Goal: Obtain resource: Download file/media

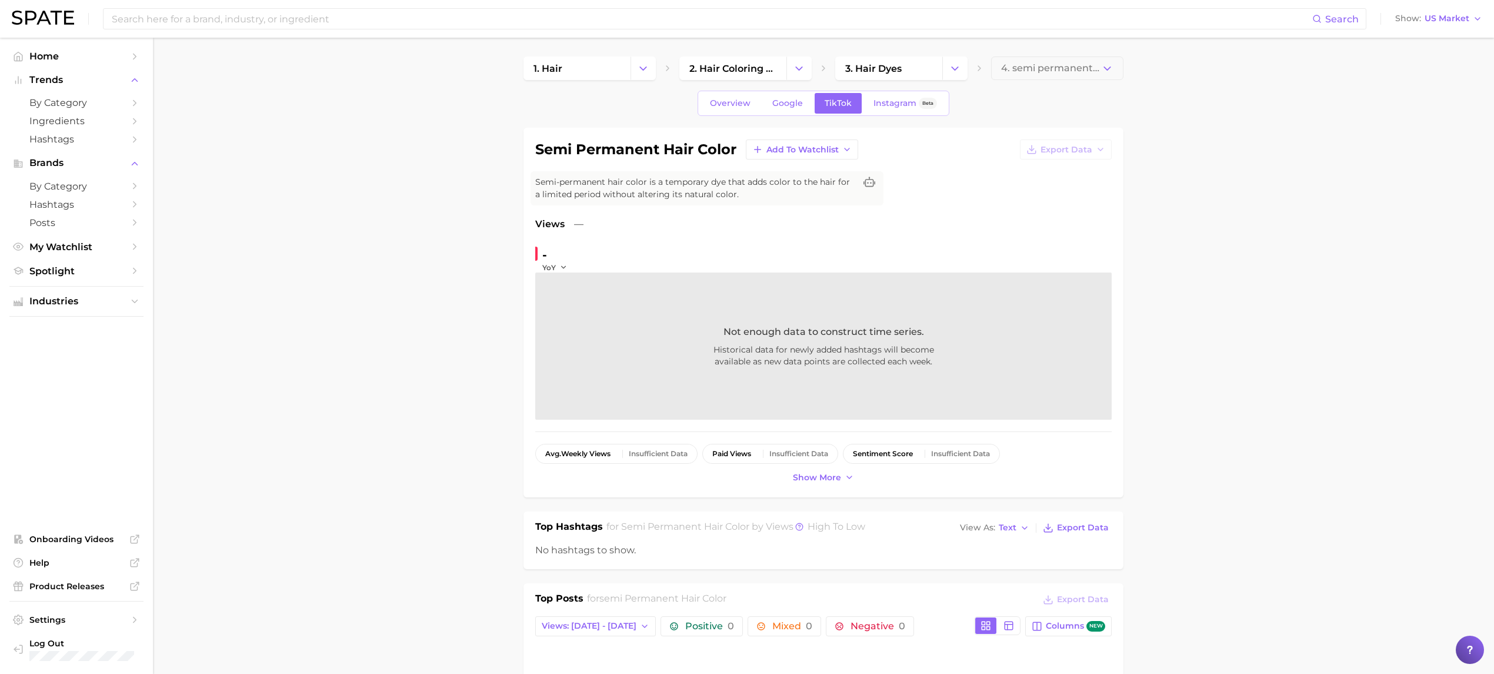
scroll to position [754, 0]
click at [643, 74] on button "Change Category" at bounding box center [643, 68] width 25 height 24
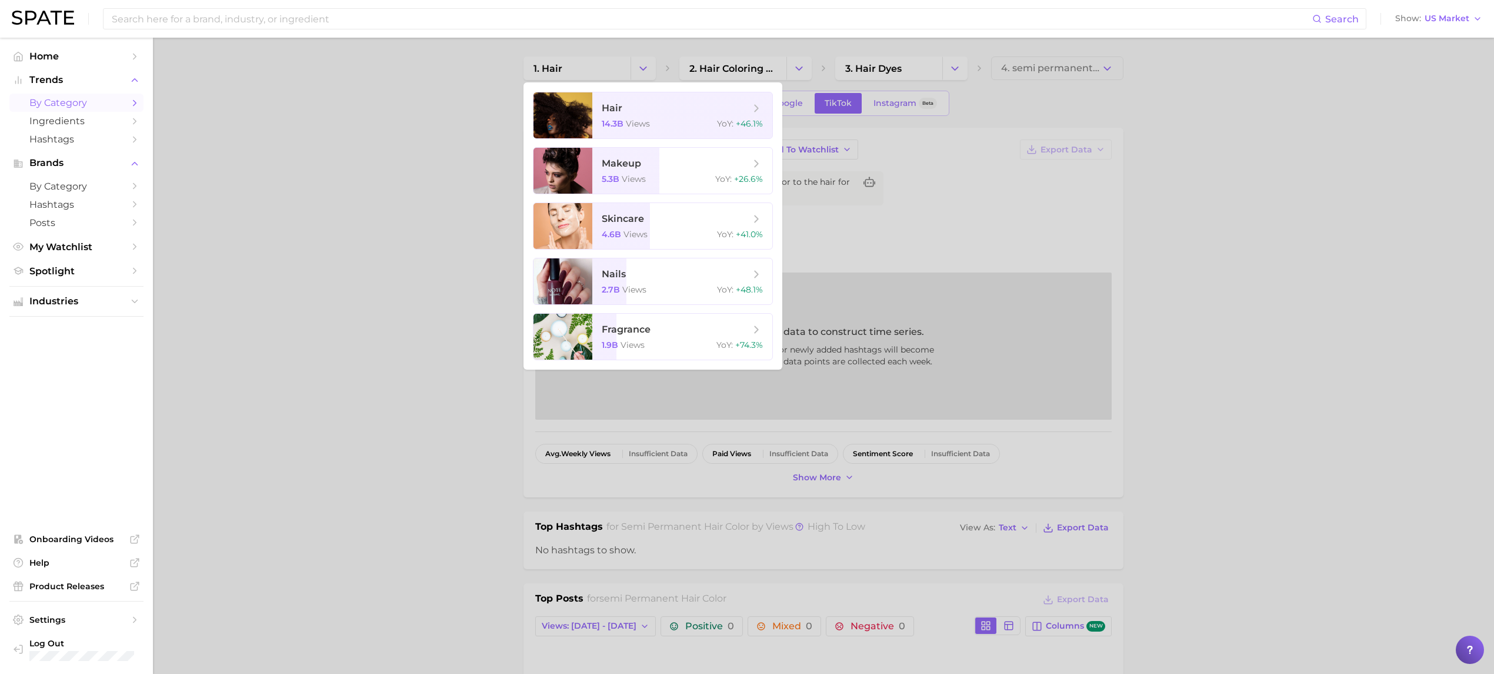
click at [95, 106] on span "by Category" at bounding box center [76, 102] width 94 height 11
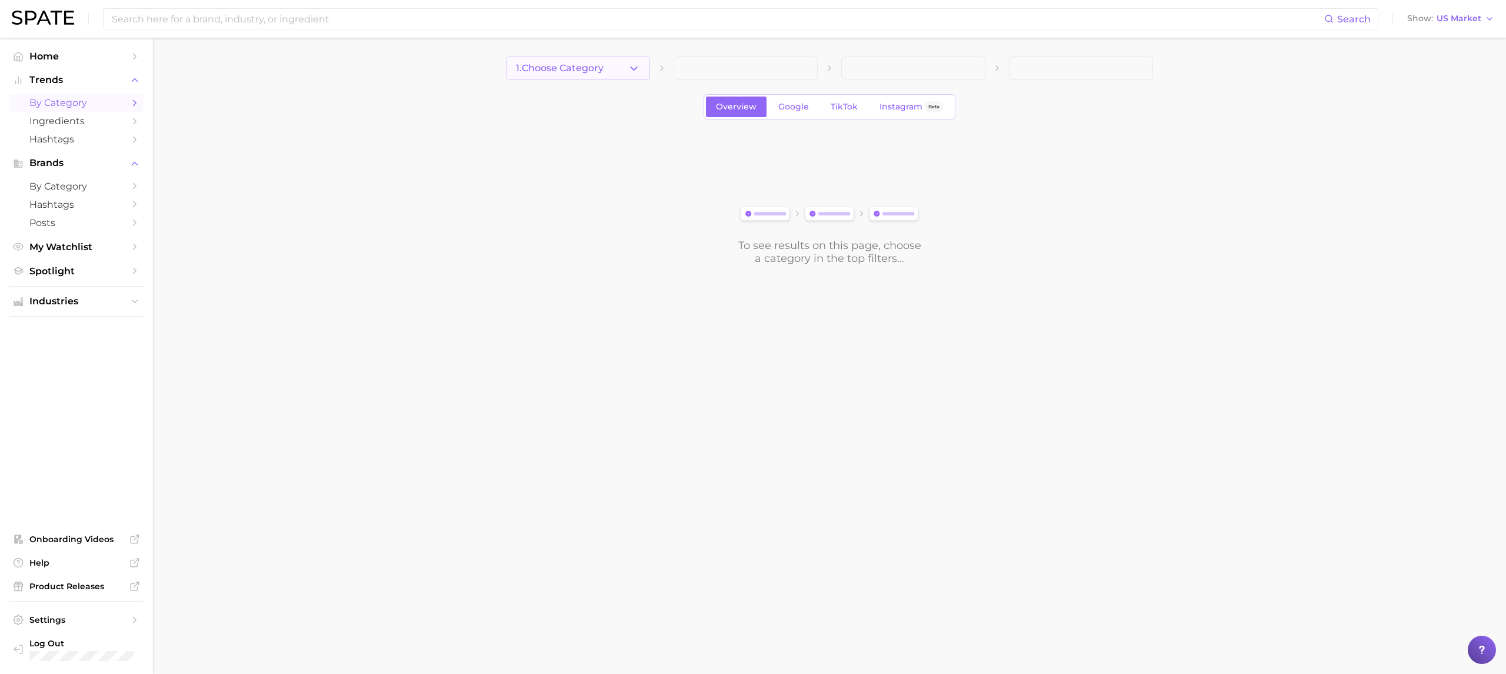
click at [634, 73] on icon "button" at bounding box center [634, 68] width 12 height 12
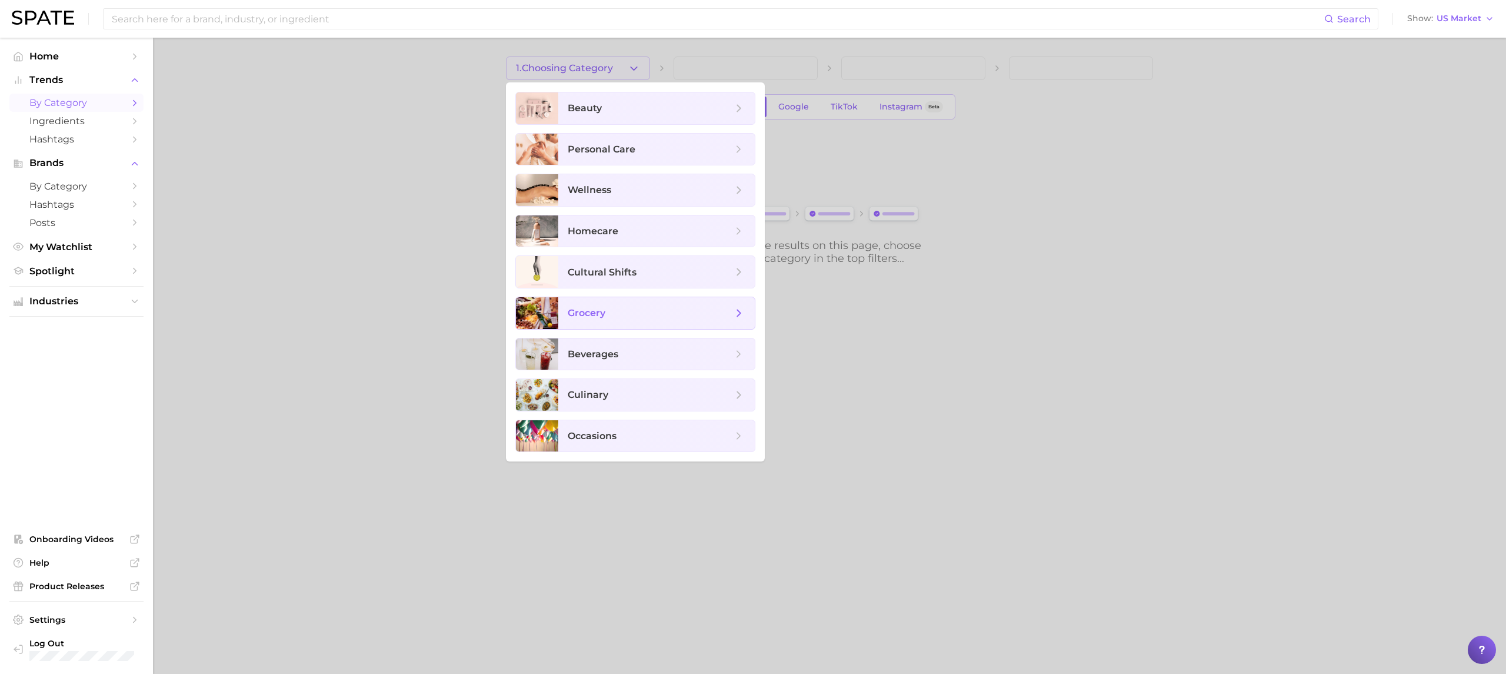
click at [673, 311] on span "grocery" at bounding box center [650, 313] width 165 height 13
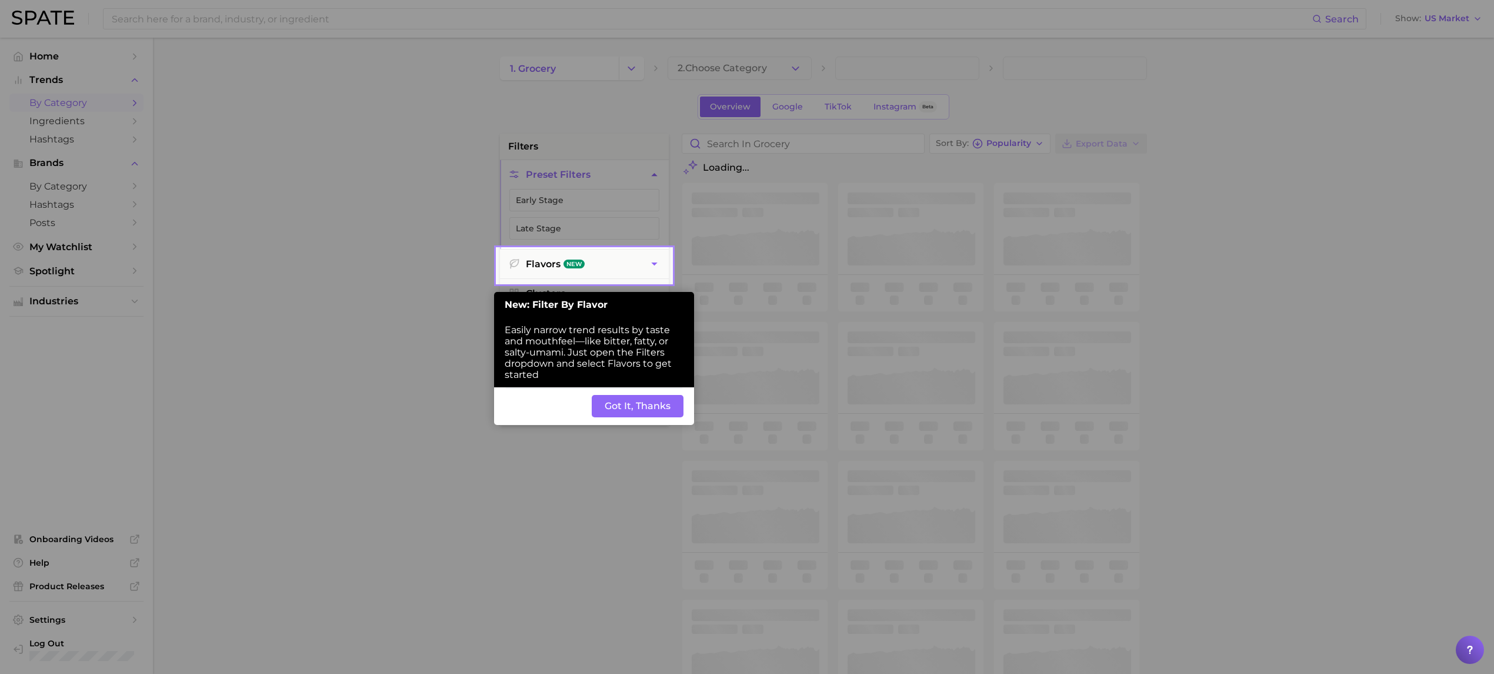
click at [632, 410] on button "Got It, Thanks" at bounding box center [638, 406] width 92 height 22
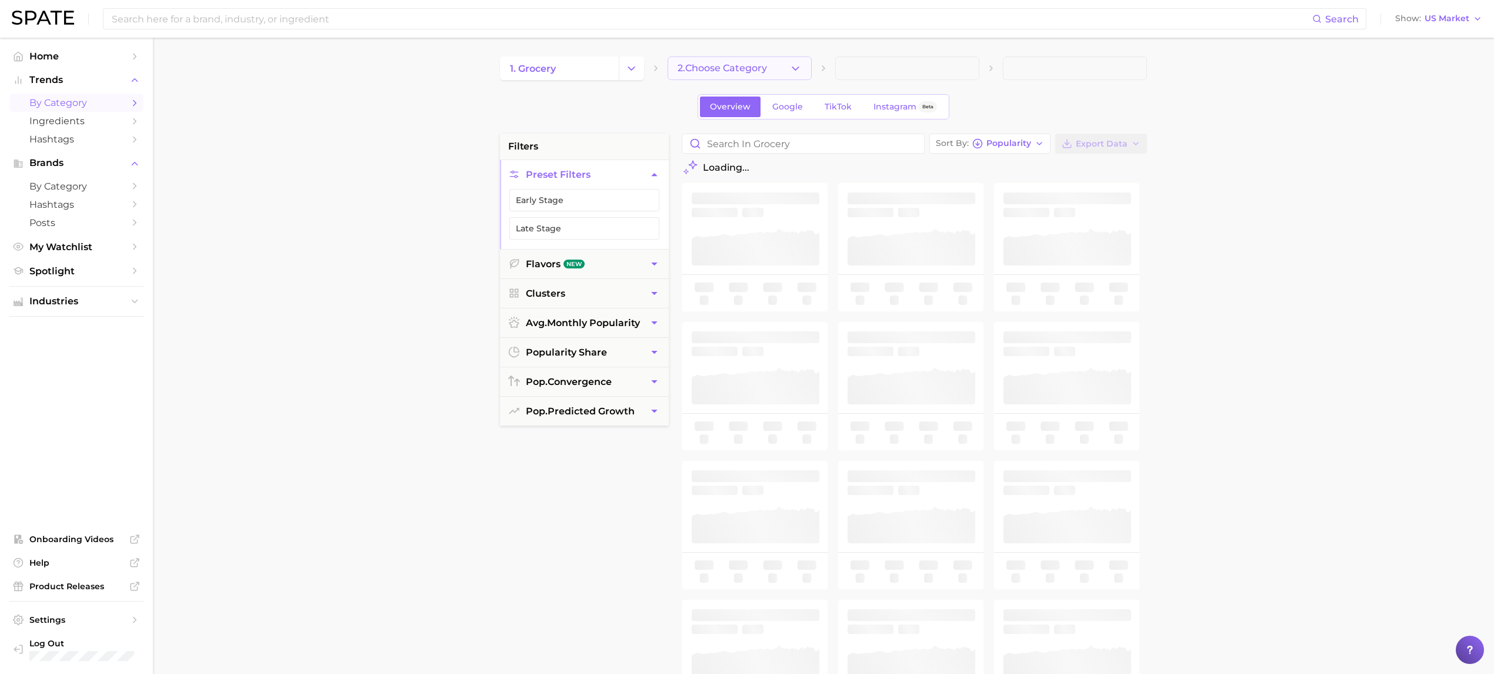
click at [787, 68] on button "2. Choose Category" at bounding box center [740, 68] width 144 height 24
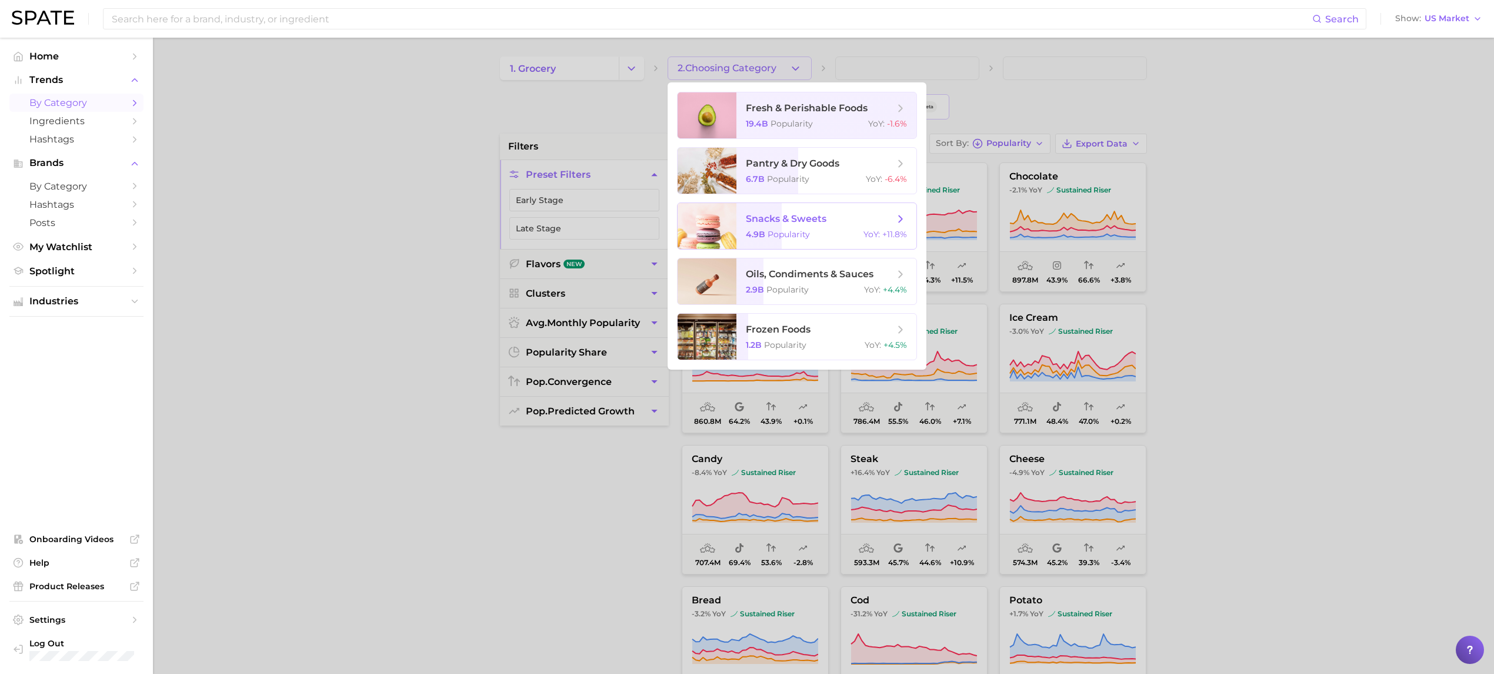
click at [815, 215] on span "snacks & sweets" at bounding box center [786, 218] width 81 height 11
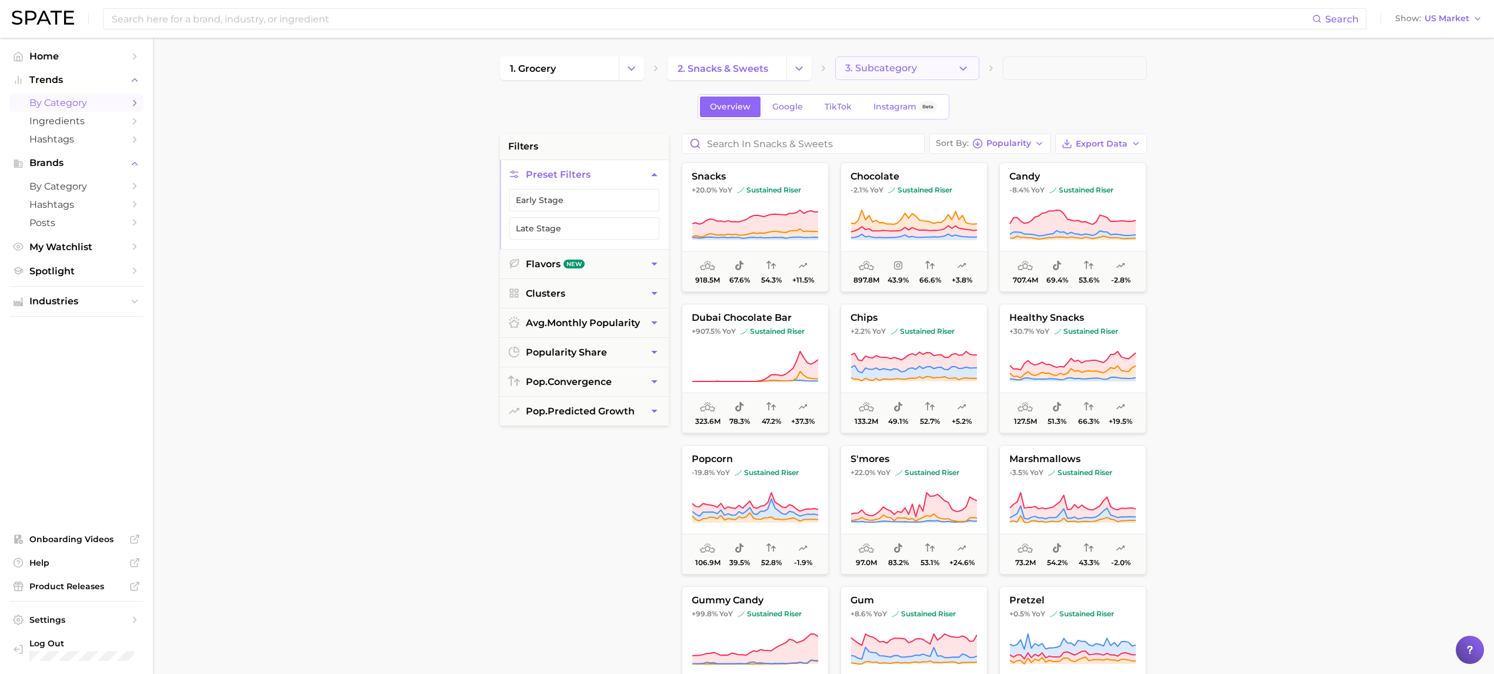
click at [965, 69] on icon "button" at bounding box center [963, 68] width 12 height 12
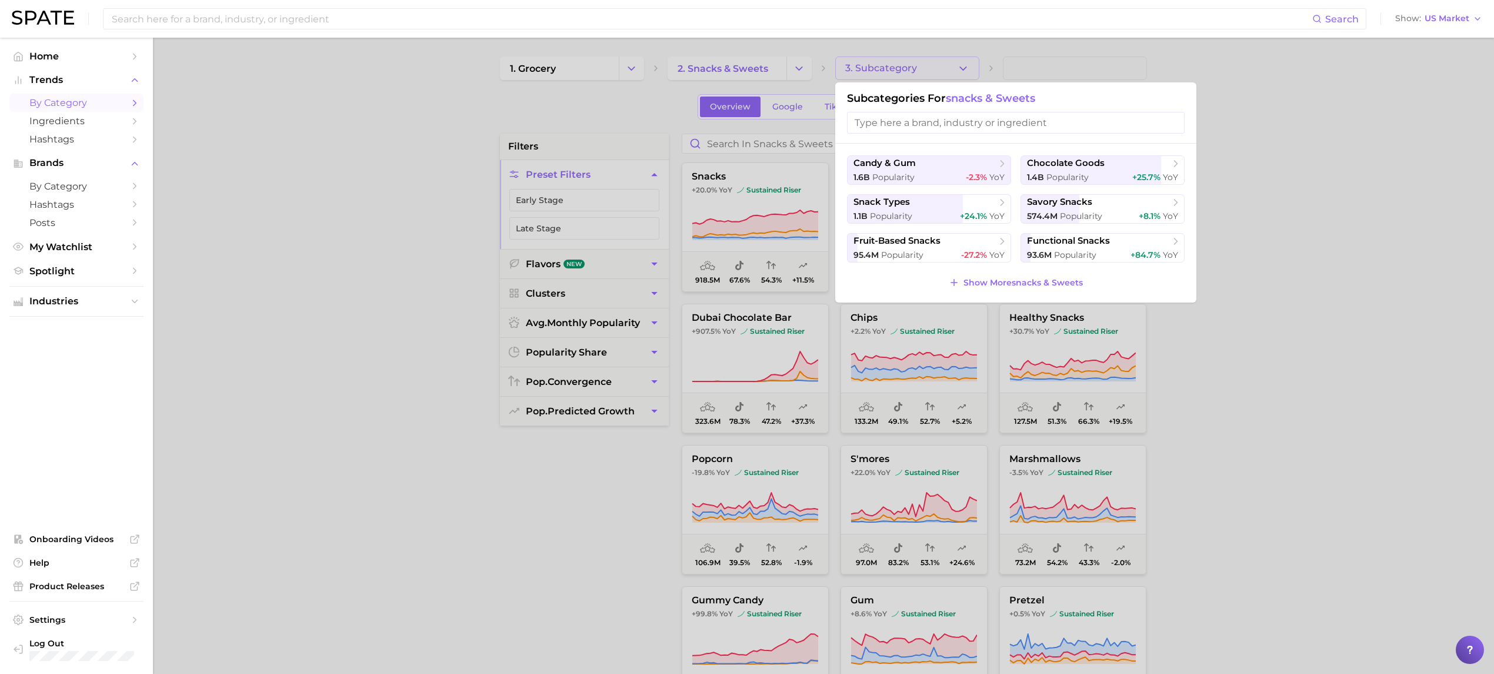
click at [1250, 162] on div at bounding box center [747, 337] width 1494 height 674
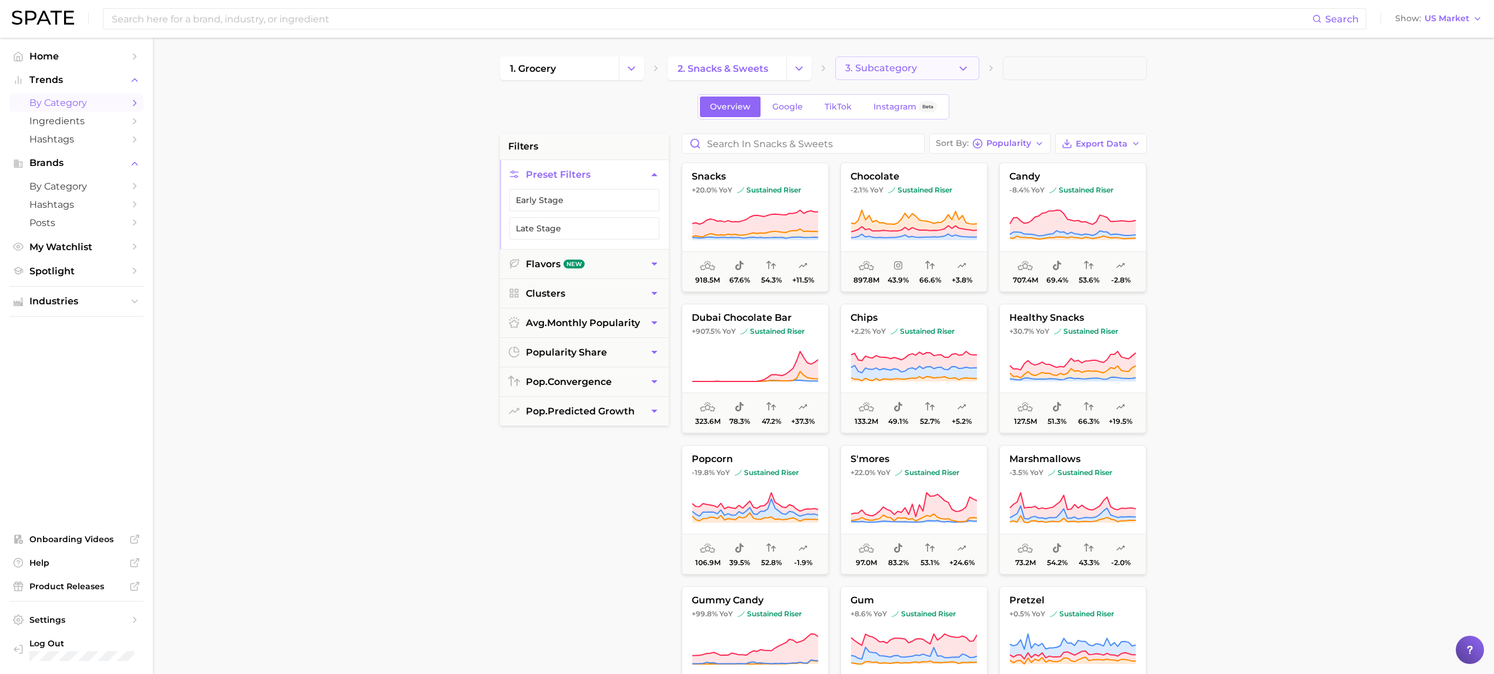
click at [958, 69] on icon "button" at bounding box center [963, 68] width 12 height 12
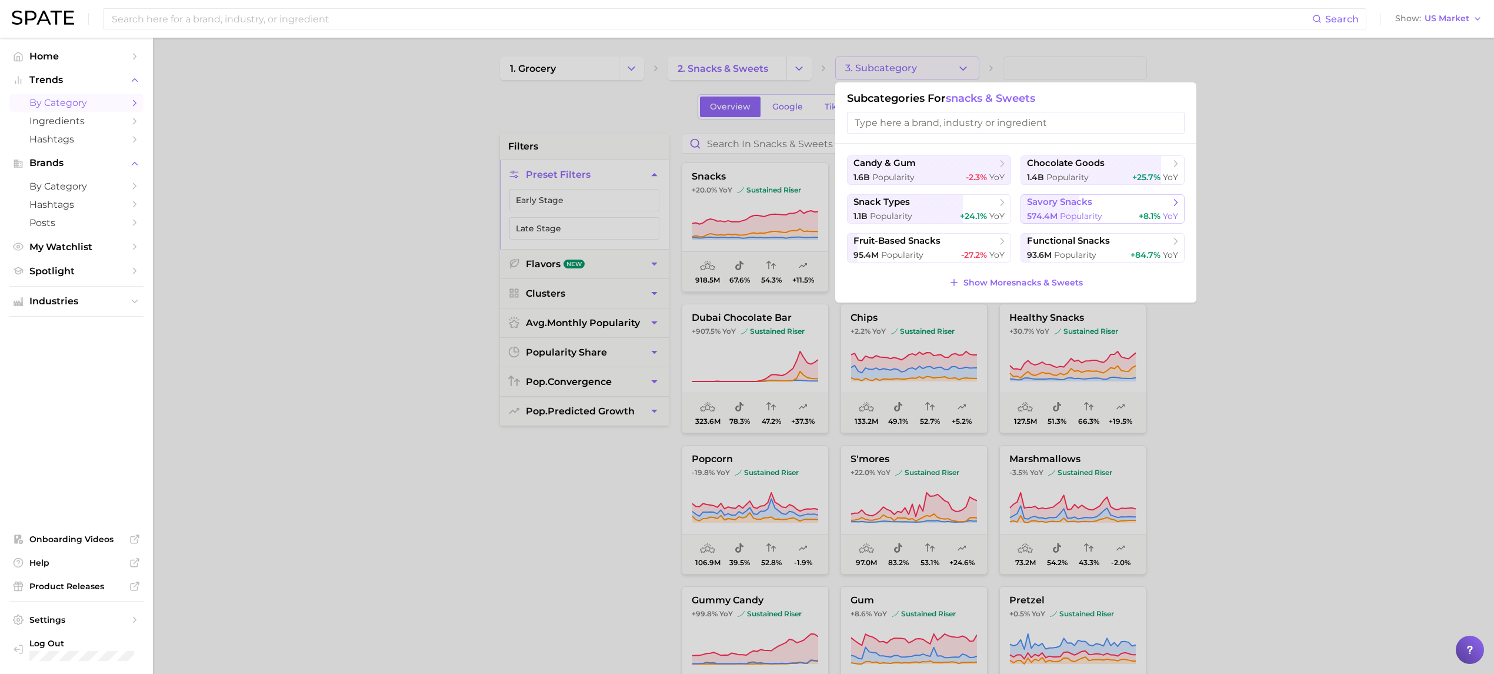
click at [1094, 212] on span "Popularity" at bounding box center [1081, 216] width 42 height 11
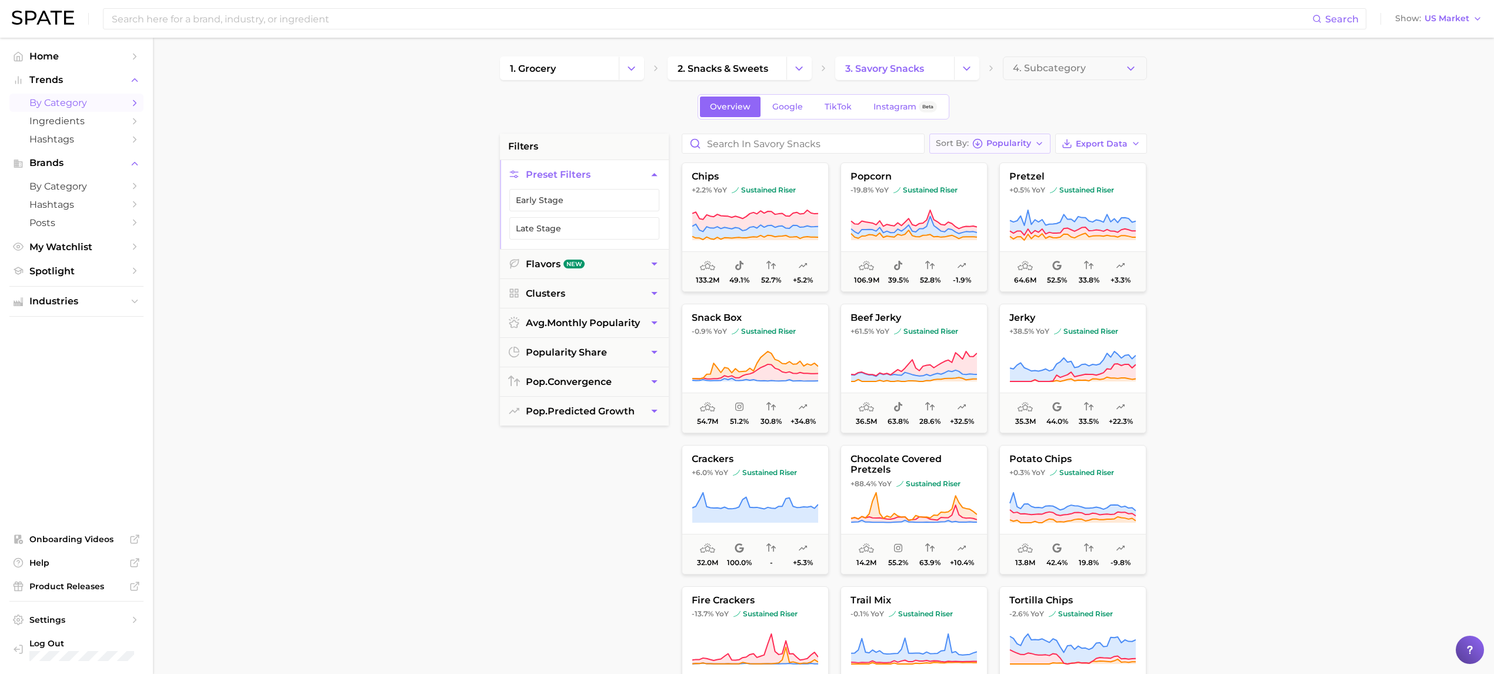
click at [1024, 141] on span "Popularity" at bounding box center [1009, 143] width 45 height 6
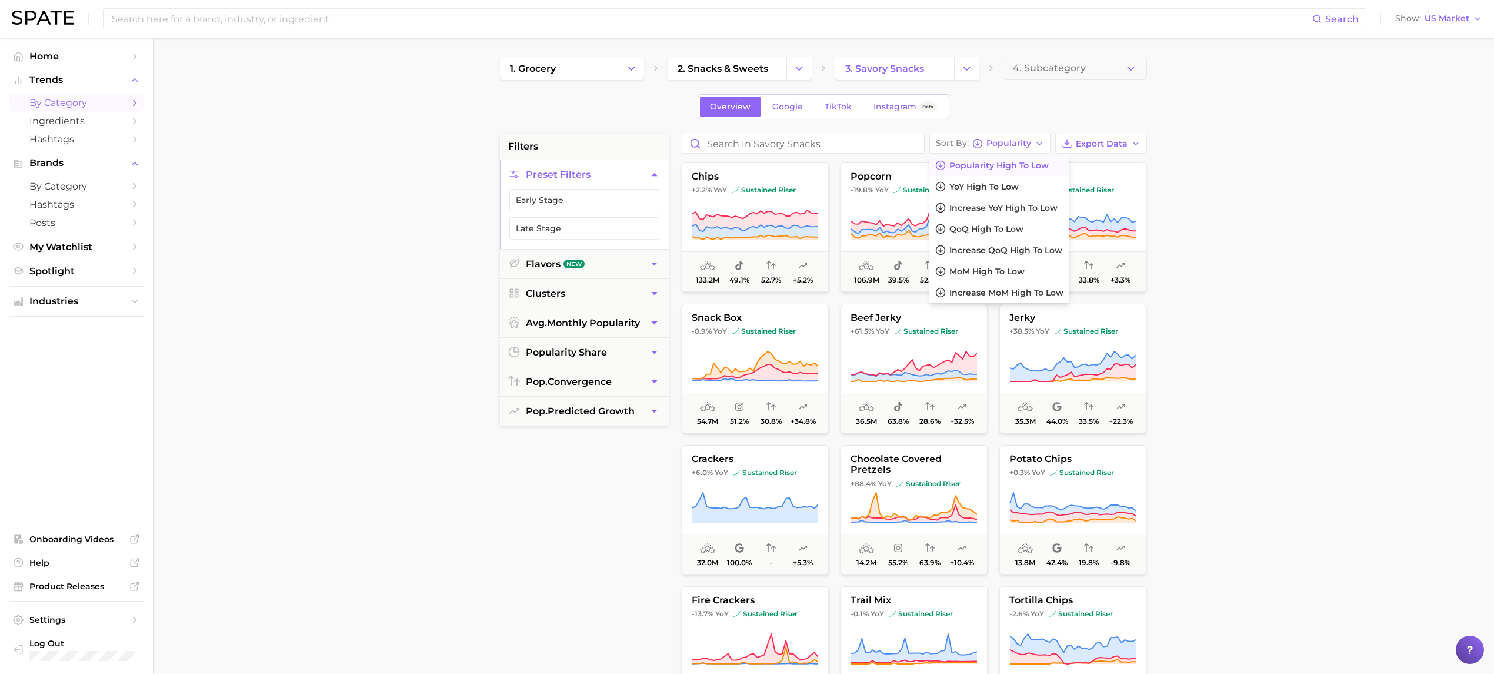
click at [1205, 136] on main "1. grocery 2. snacks & sweets 3. savory snacks 4. Subcategory Overview Google T…" at bounding box center [823, 484] width 1341 height 893
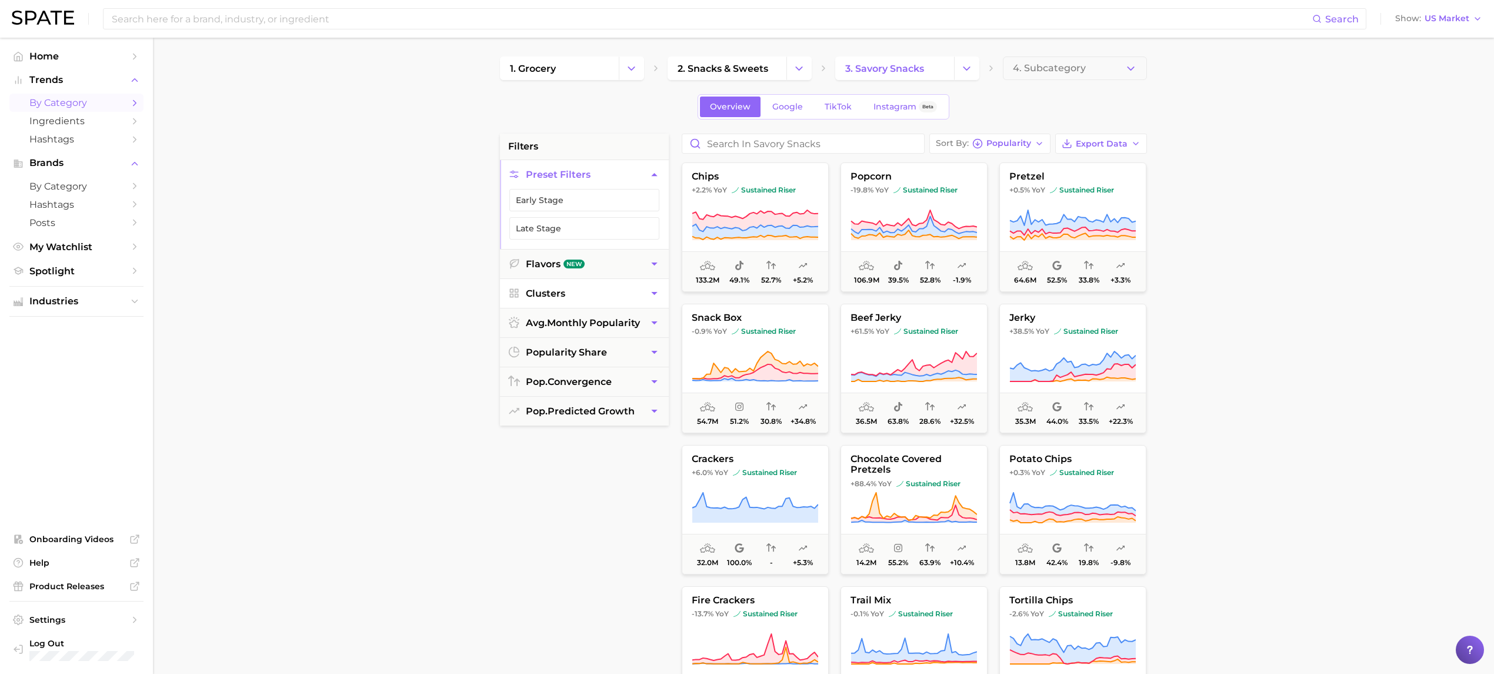
click at [645, 293] on button "Clusters" at bounding box center [584, 293] width 169 height 29
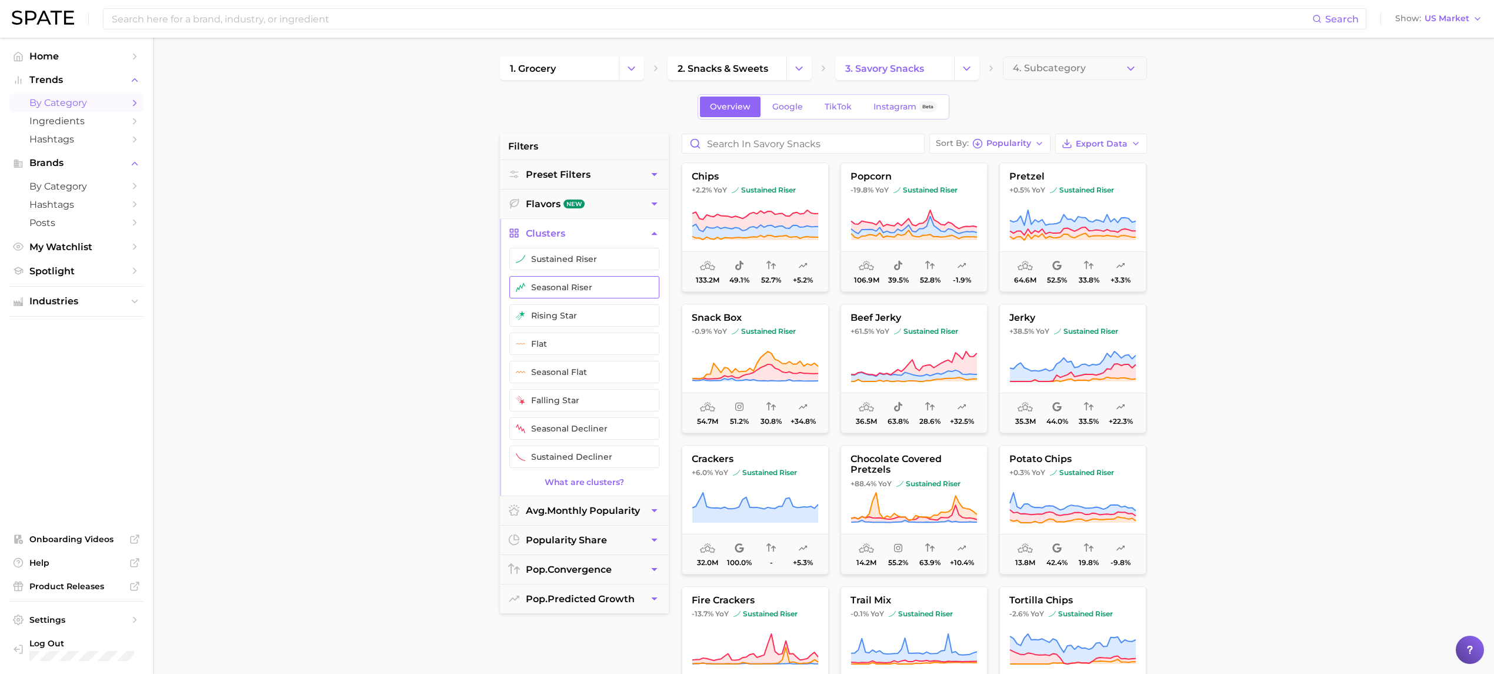
click at [590, 288] on button "seasonal riser" at bounding box center [584, 287] width 150 height 22
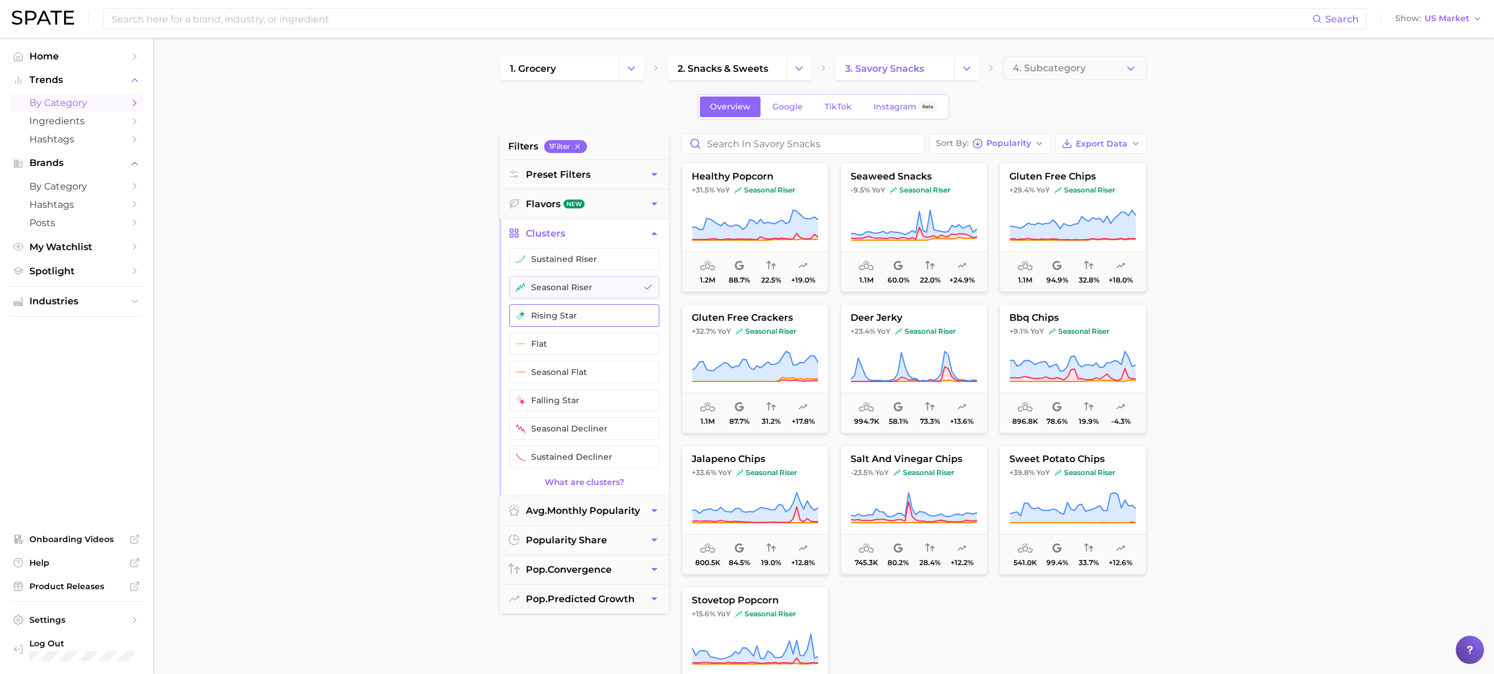
click at [594, 316] on button "rising star" at bounding box center [584, 315] width 150 height 22
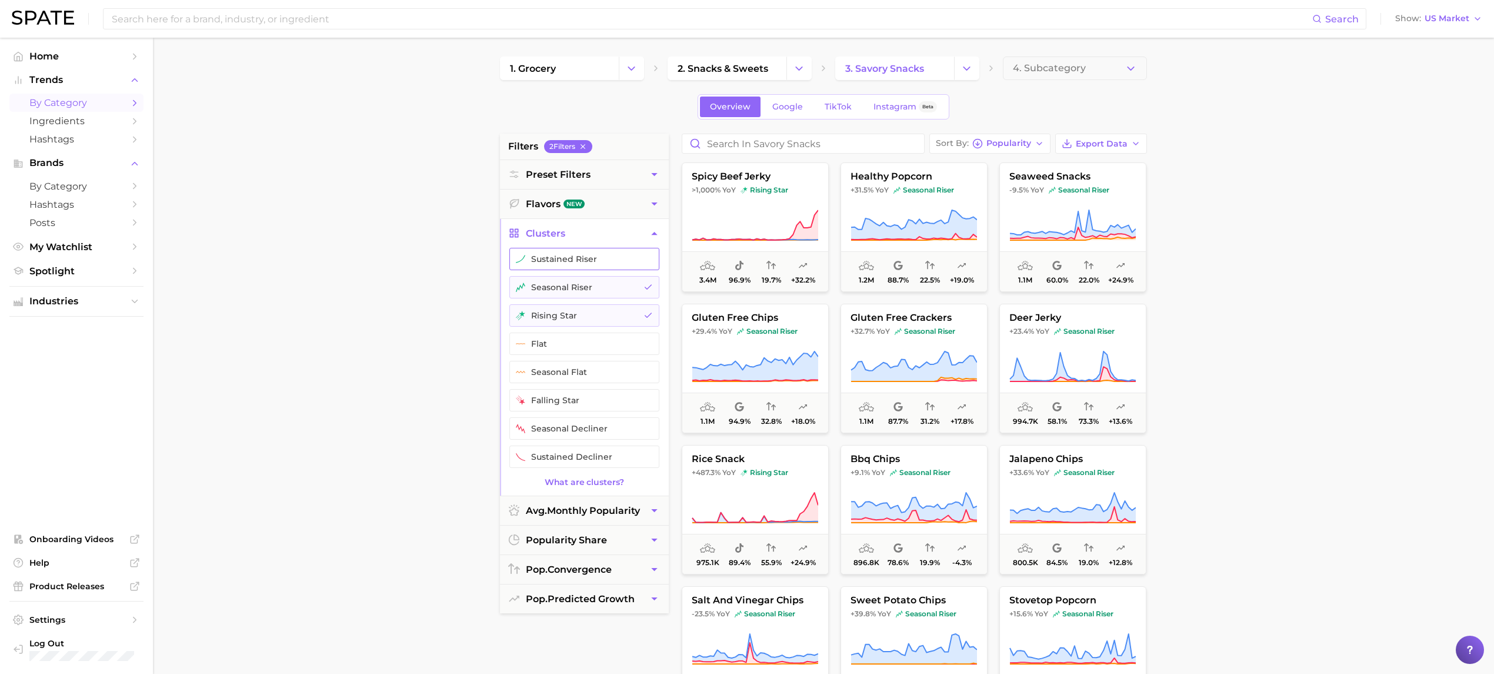
click at [591, 267] on button "sustained riser" at bounding box center [584, 259] width 150 height 22
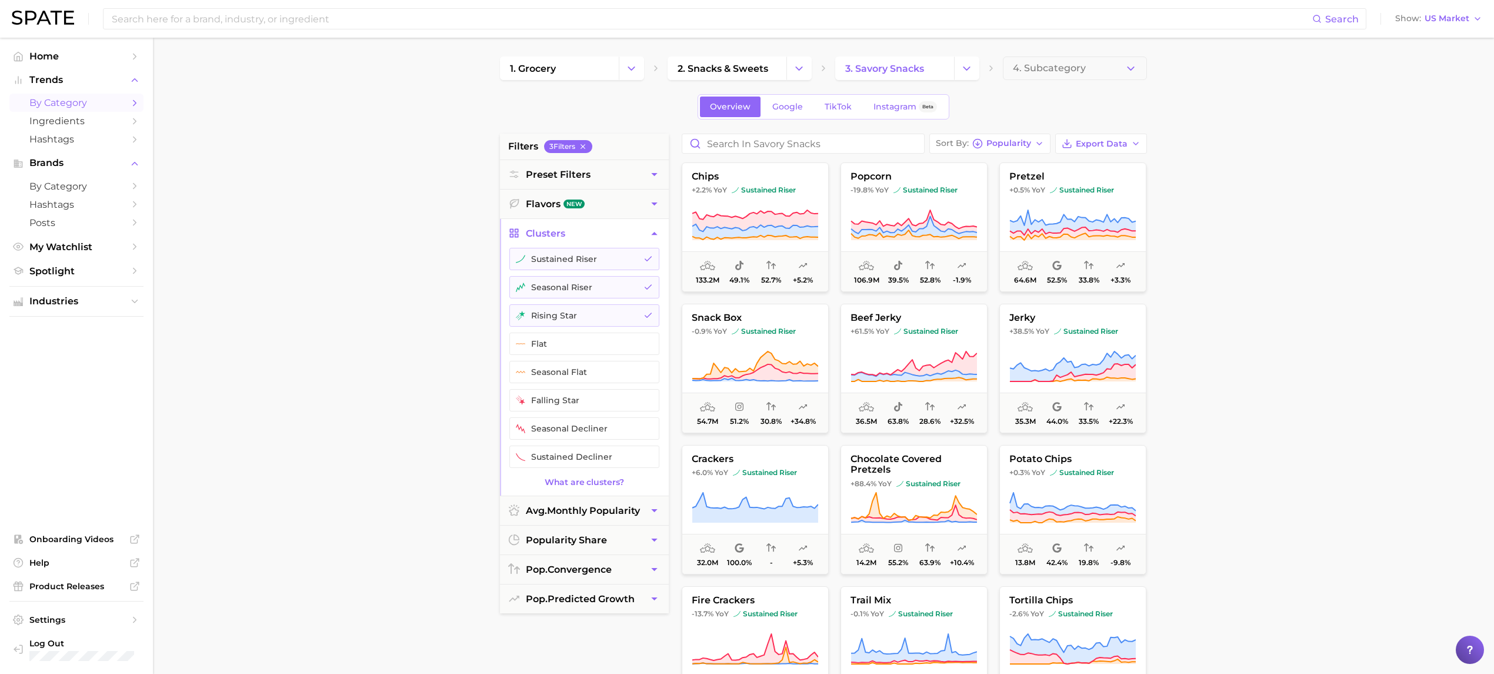
click at [1274, 281] on main "1. grocery 2. snacks & sweets 3. savory snacks 4. Subcategory Overview Google T…" at bounding box center [823, 484] width 1341 height 893
click at [784, 107] on span "Google" at bounding box center [787, 107] width 31 height 10
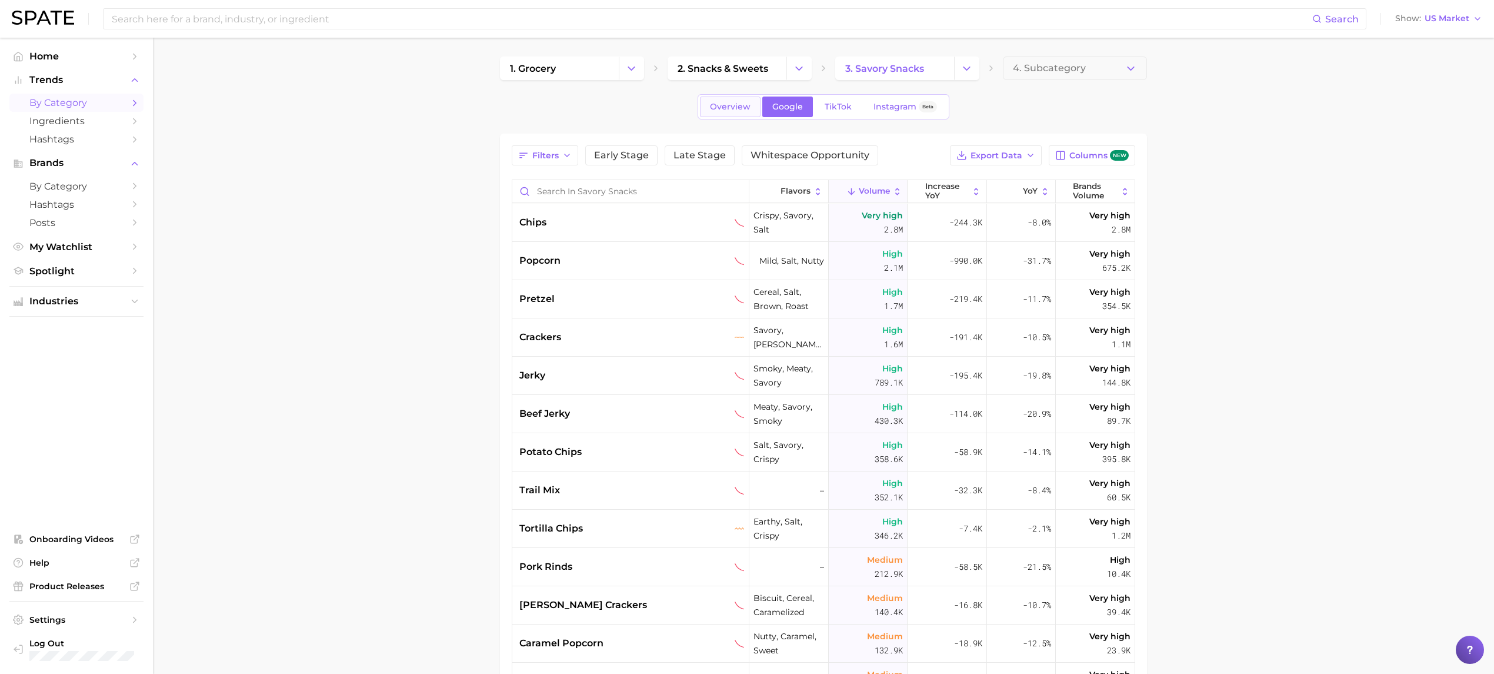
click at [737, 108] on span "Overview" at bounding box center [730, 107] width 41 height 10
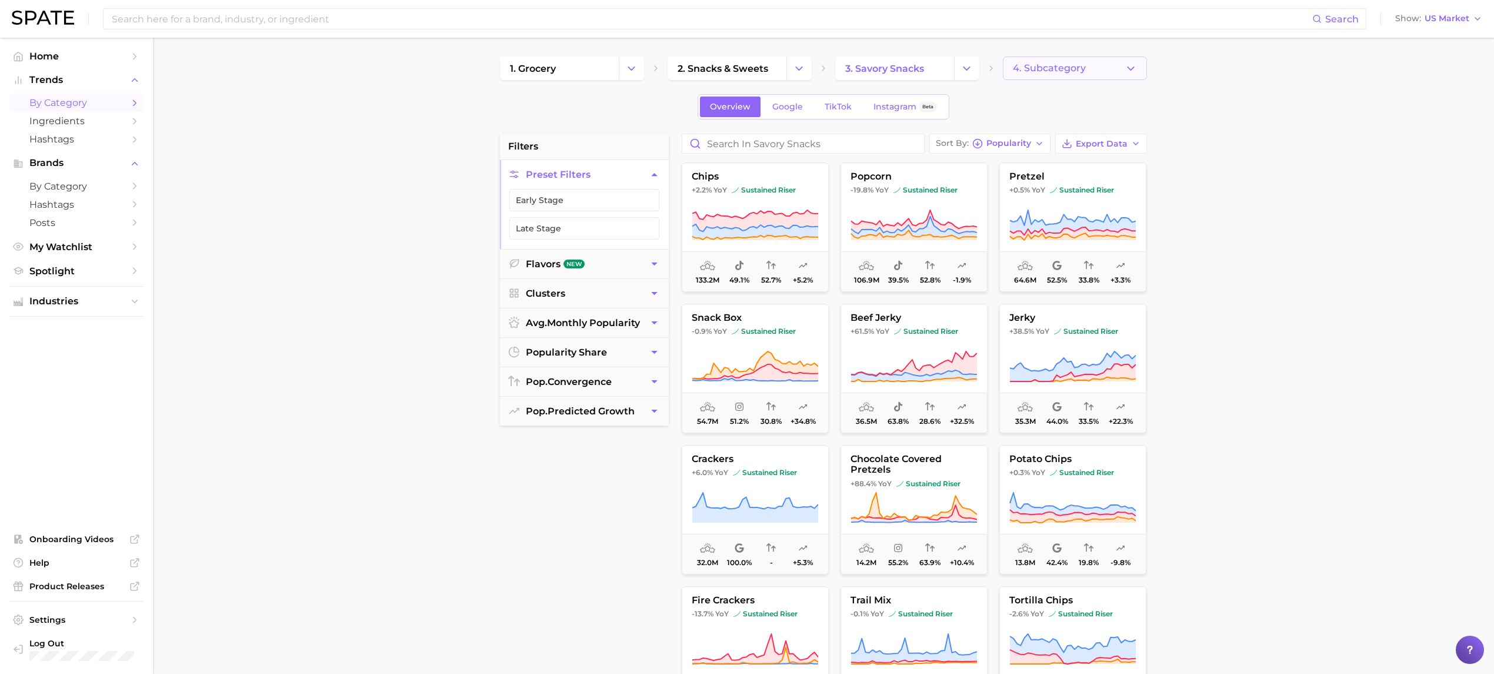
click at [1091, 72] on button "4. Subcategory" at bounding box center [1075, 68] width 144 height 24
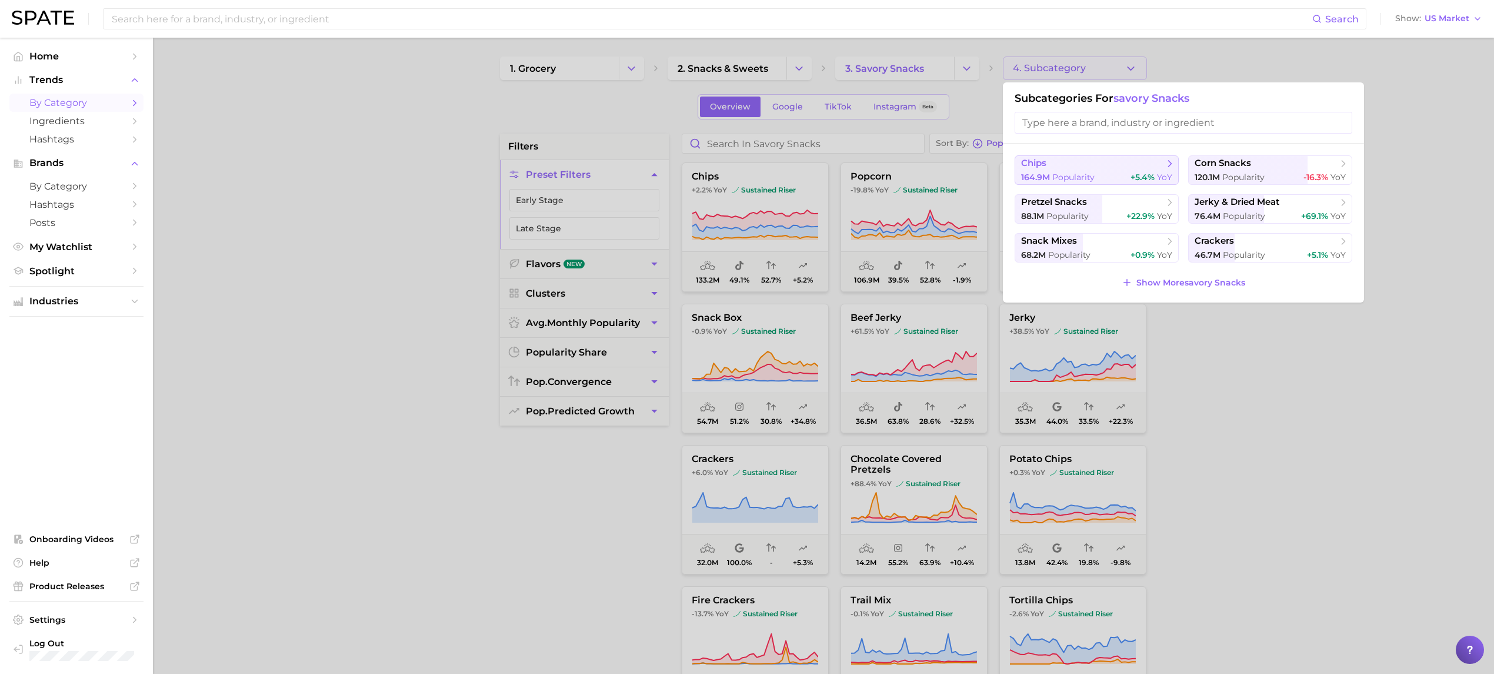
click at [1059, 172] on span "Popularity" at bounding box center [1074, 177] width 42 height 11
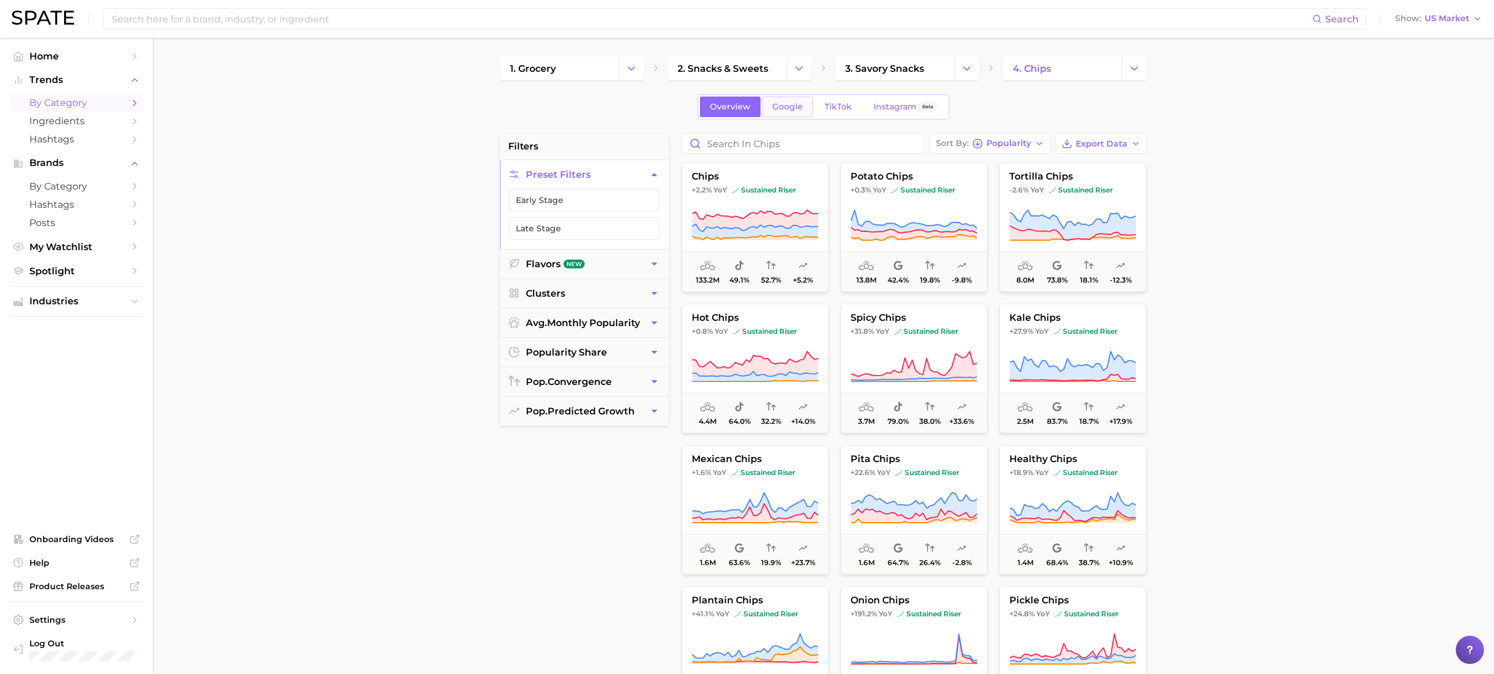
click at [789, 105] on span "Google" at bounding box center [787, 107] width 31 height 10
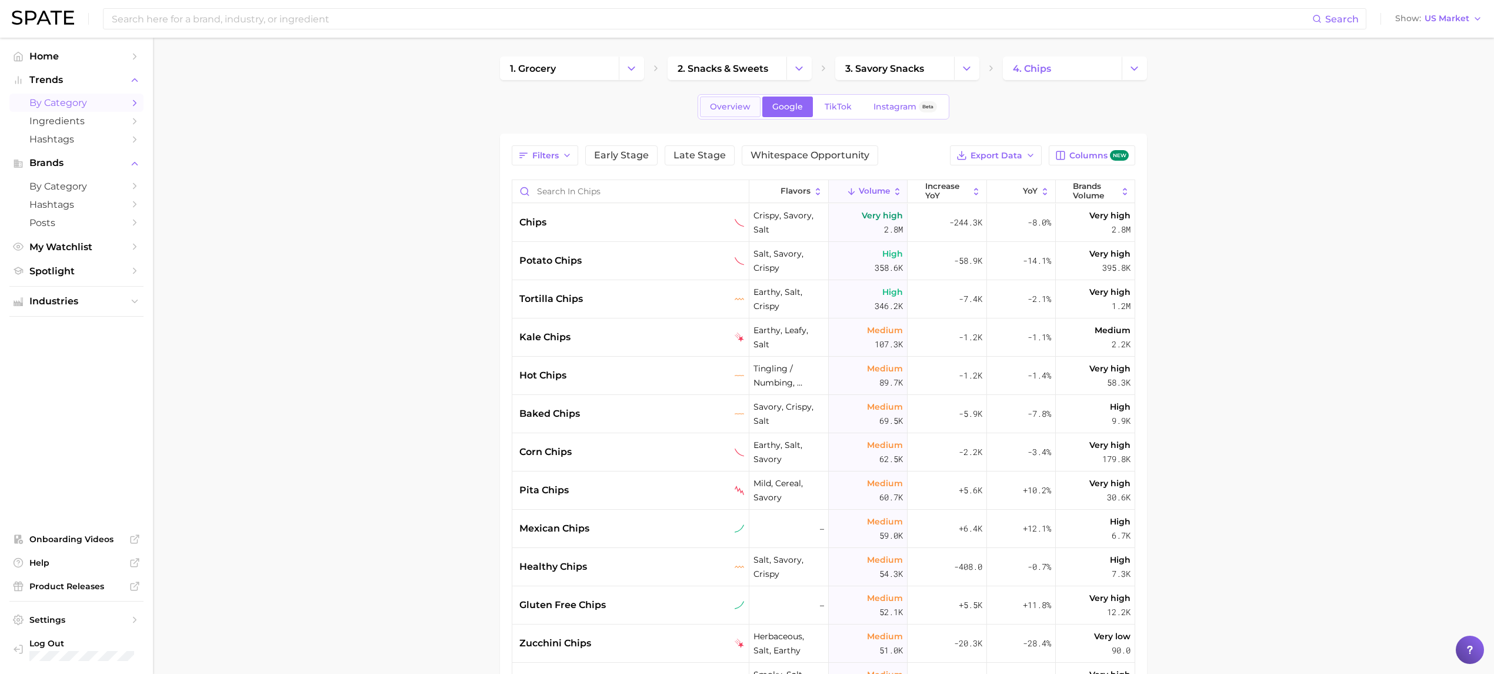
click at [744, 105] on span "Overview" at bounding box center [730, 107] width 41 height 10
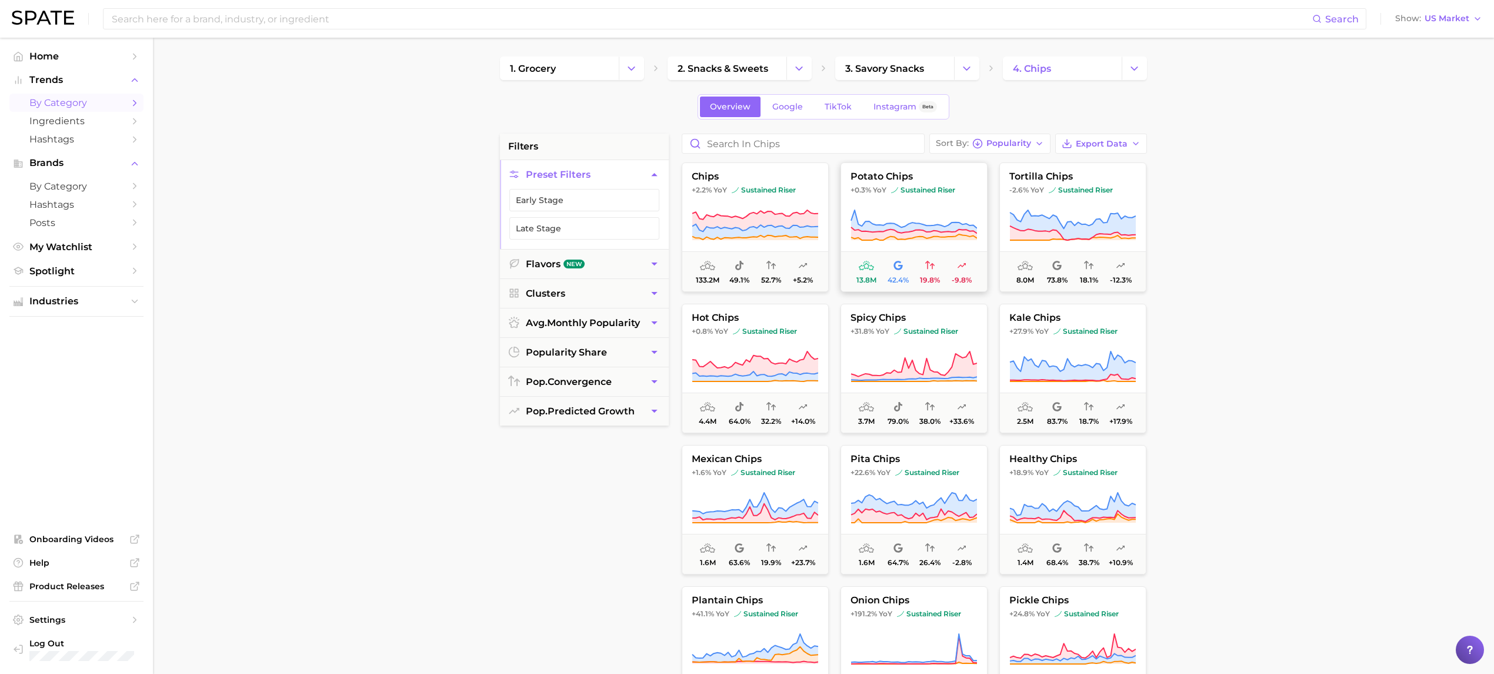
click at [864, 173] on span "potato chips" at bounding box center [914, 176] width 146 height 11
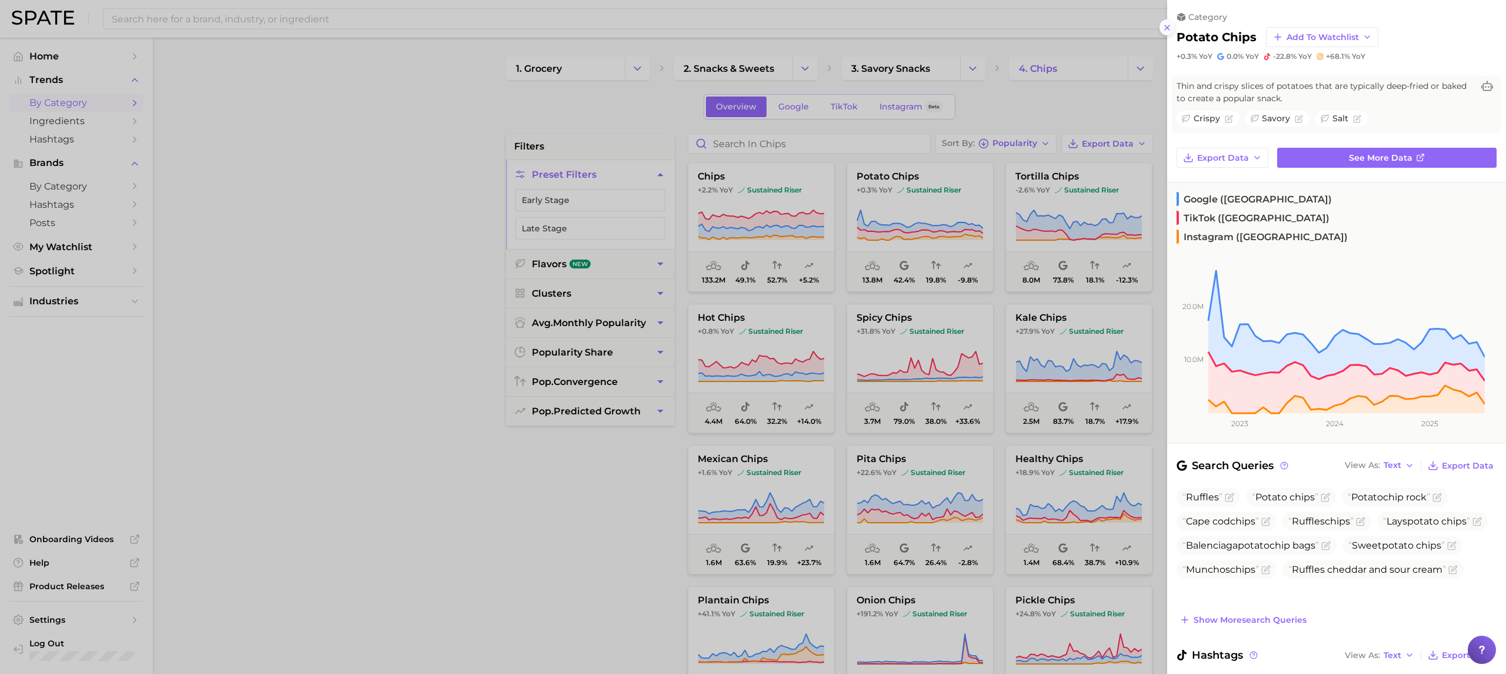
click at [1161, 31] on button at bounding box center [1168, 27] width 16 height 16
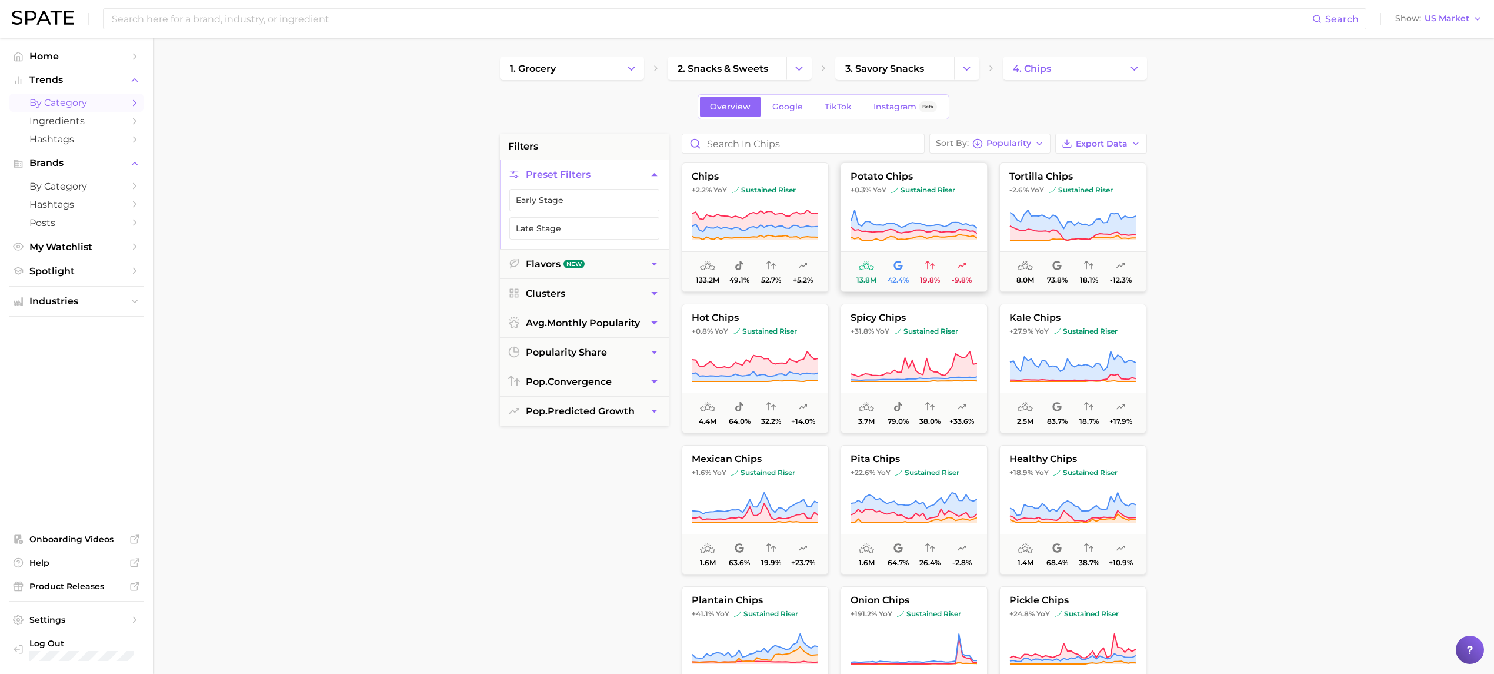
click at [865, 169] on button "potato chips +0.3% YoY sustained riser 13.8m 42.4% 19.8% -9.8%" at bounding box center [914, 226] width 147 height 129
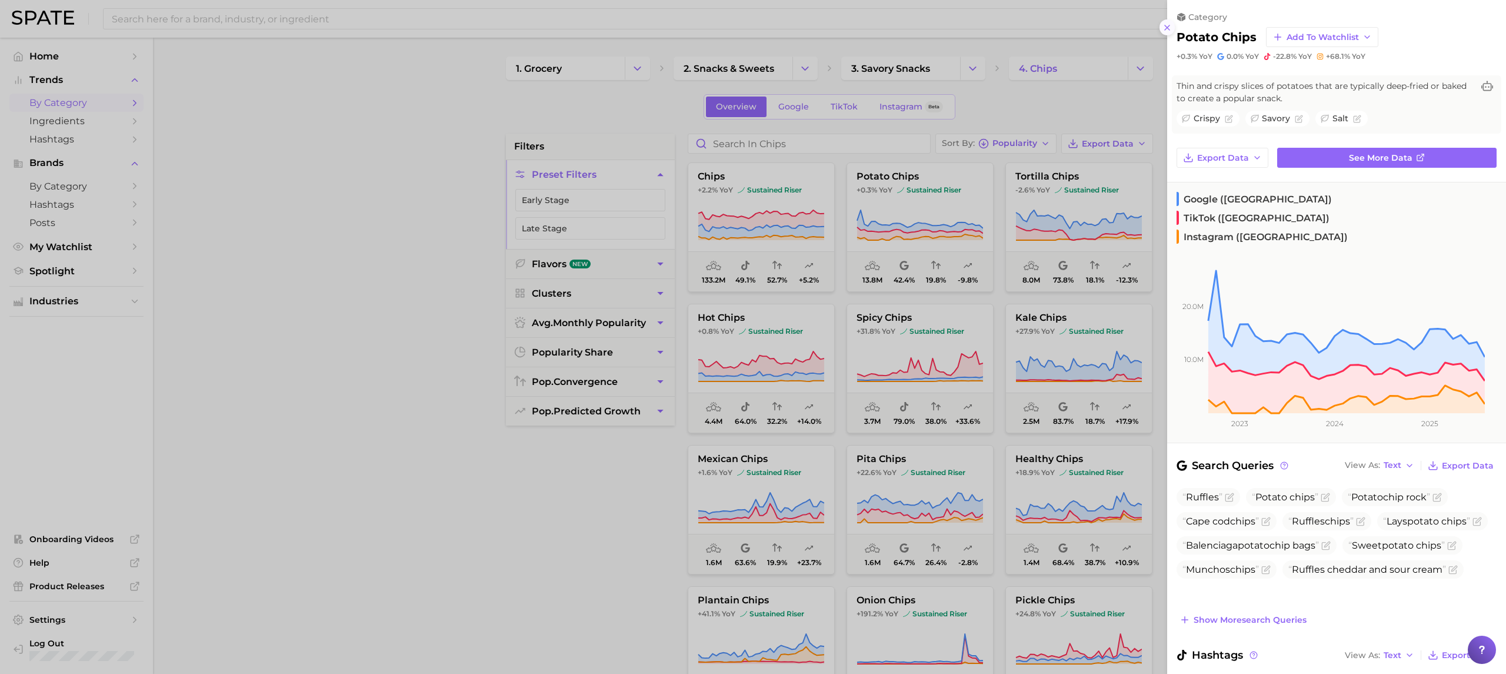
click at [1165, 29] on icon at bounding box center [1167, 27] width 9 height 9
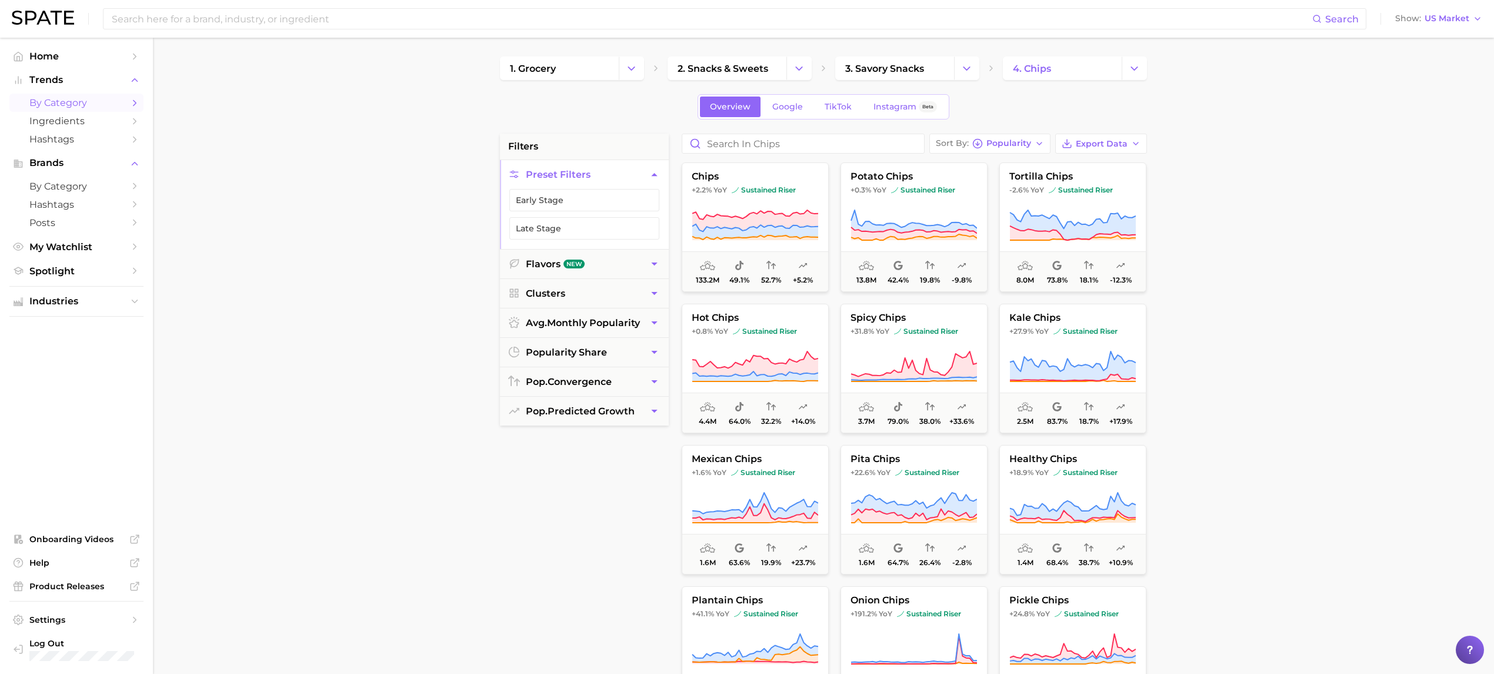
click at [1200, 165] on main "1. grocery 2. snacks & sweets 3. savory snacks 4. chips Overview Google TikTok …" at bounding box center [823, 484] width 1341 height 893
click at [99, 191] on span "by Category" at bounding box center [76, 186] width 94 height 11
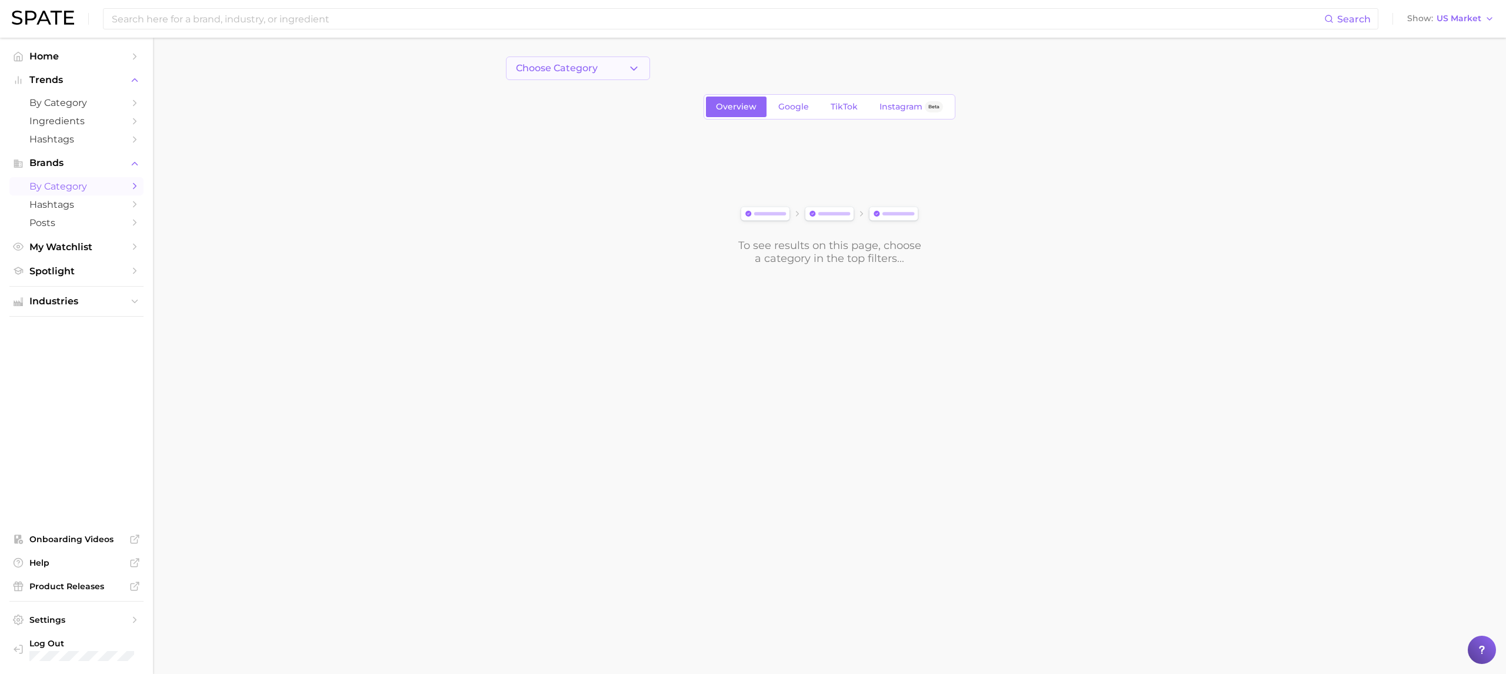
click at [572, 64] on span "Choose Category" at bounding box center [557, 68] width 82 height 11
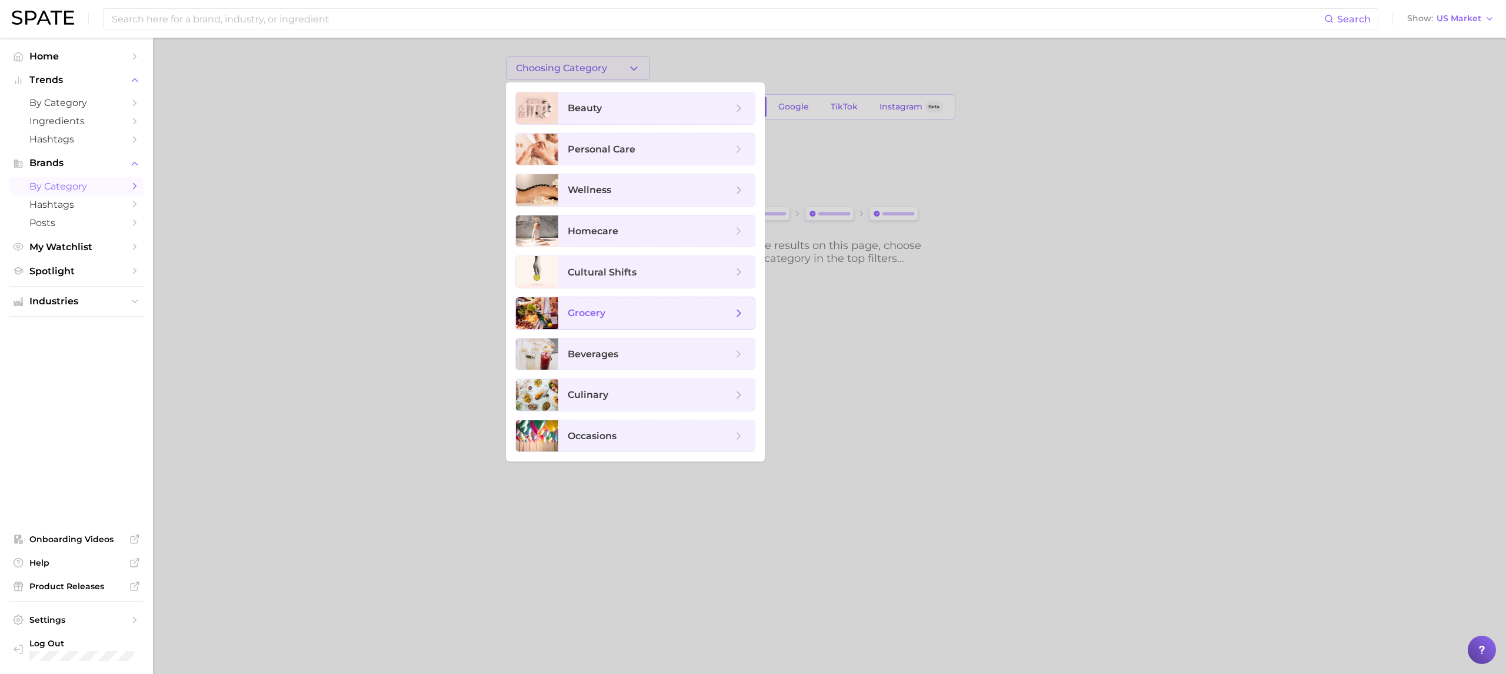
click at [608, 322] on span "grocery" at bounding box center [656, 313] width 197 height 32
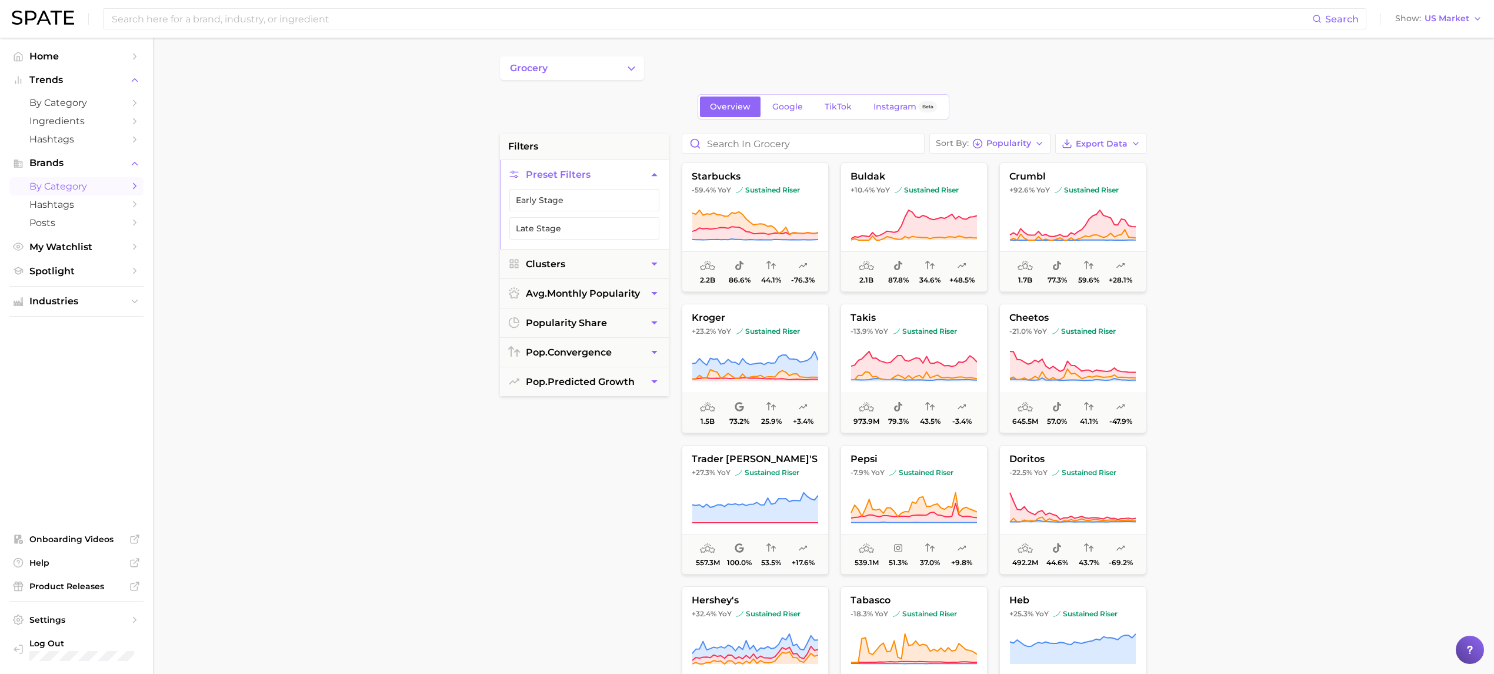
click at [631, 74] on icon "Change Category" at bounding box center [631, 68] width 12 height 12
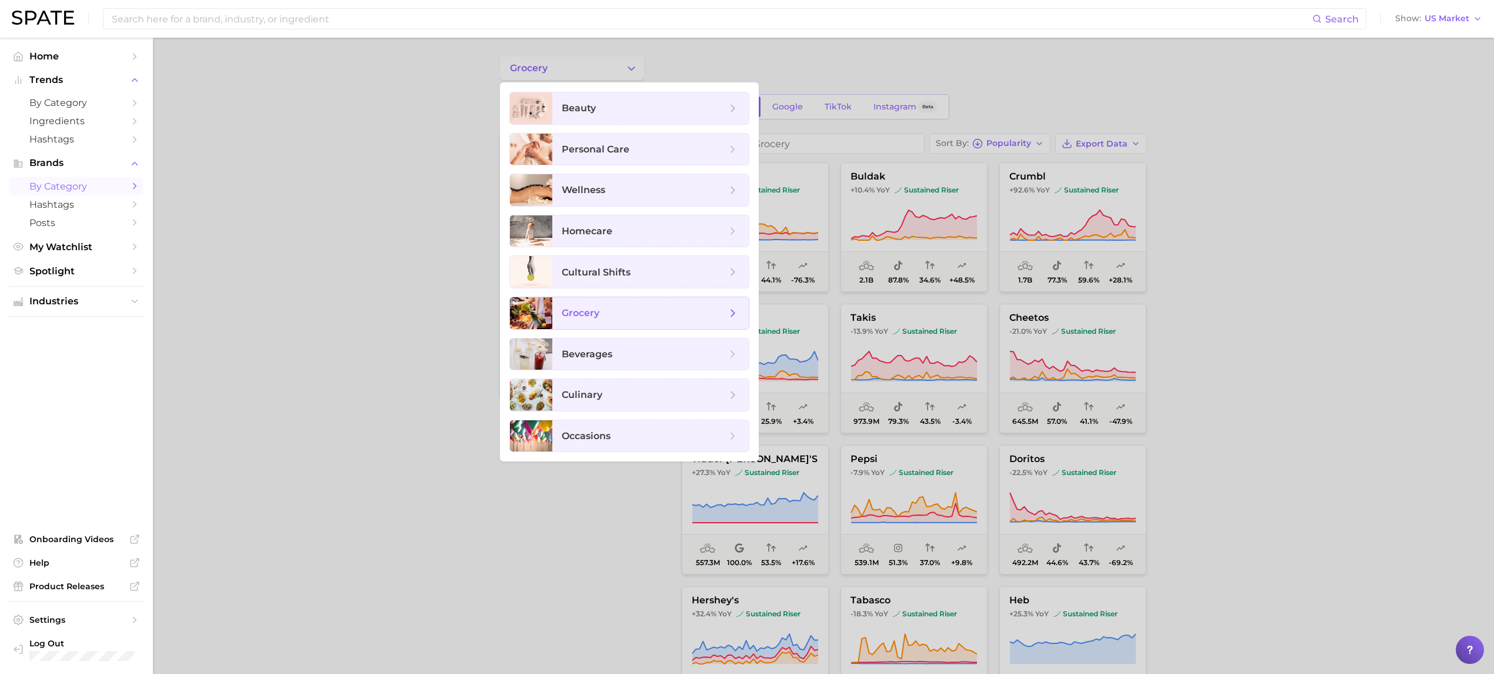
click at [657, 317] on span "grocery" at bounding box center [644, 313] width 165 height 13
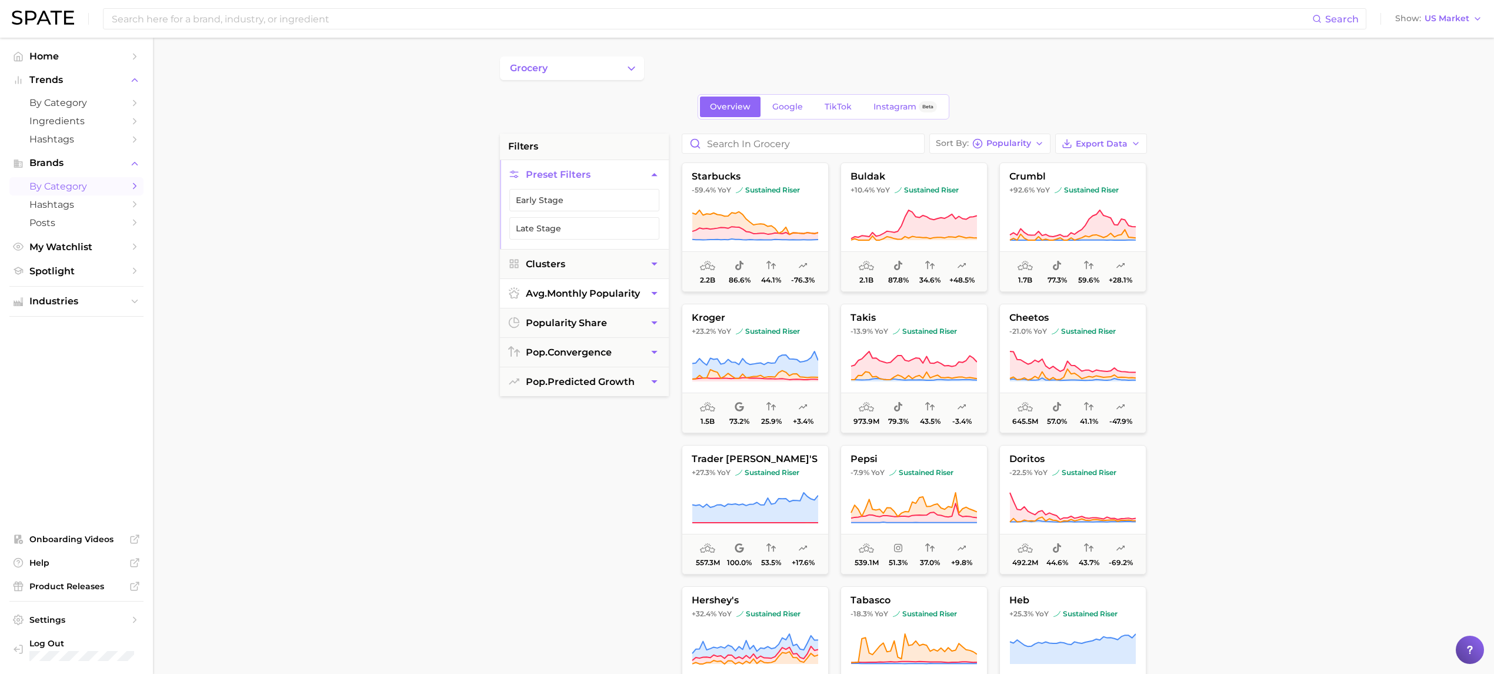
click at [636, 302] on button "avg. monthly popularity" at bounding box center [584, 293] width 169 height 29
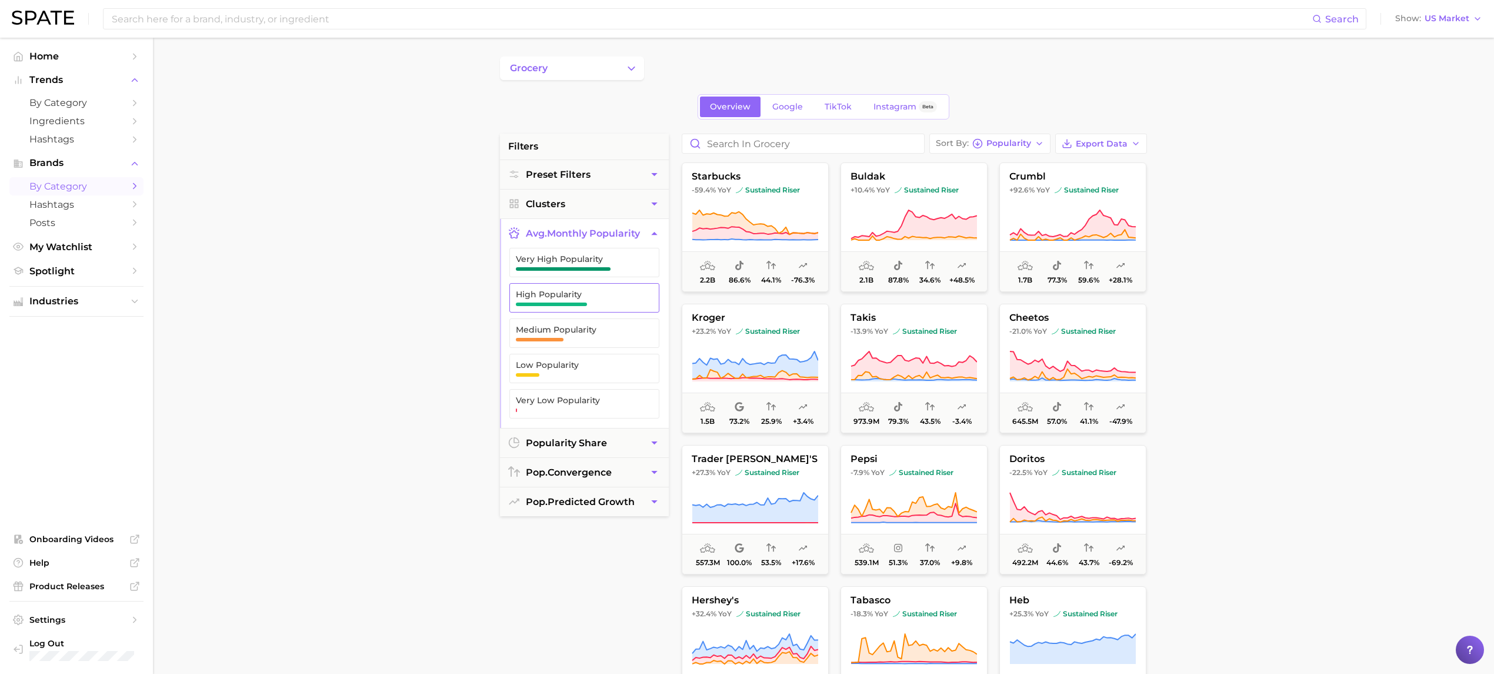
click at [572, 297] on span "High Popularity" at bounding box center [575, 293] width 118 height 9
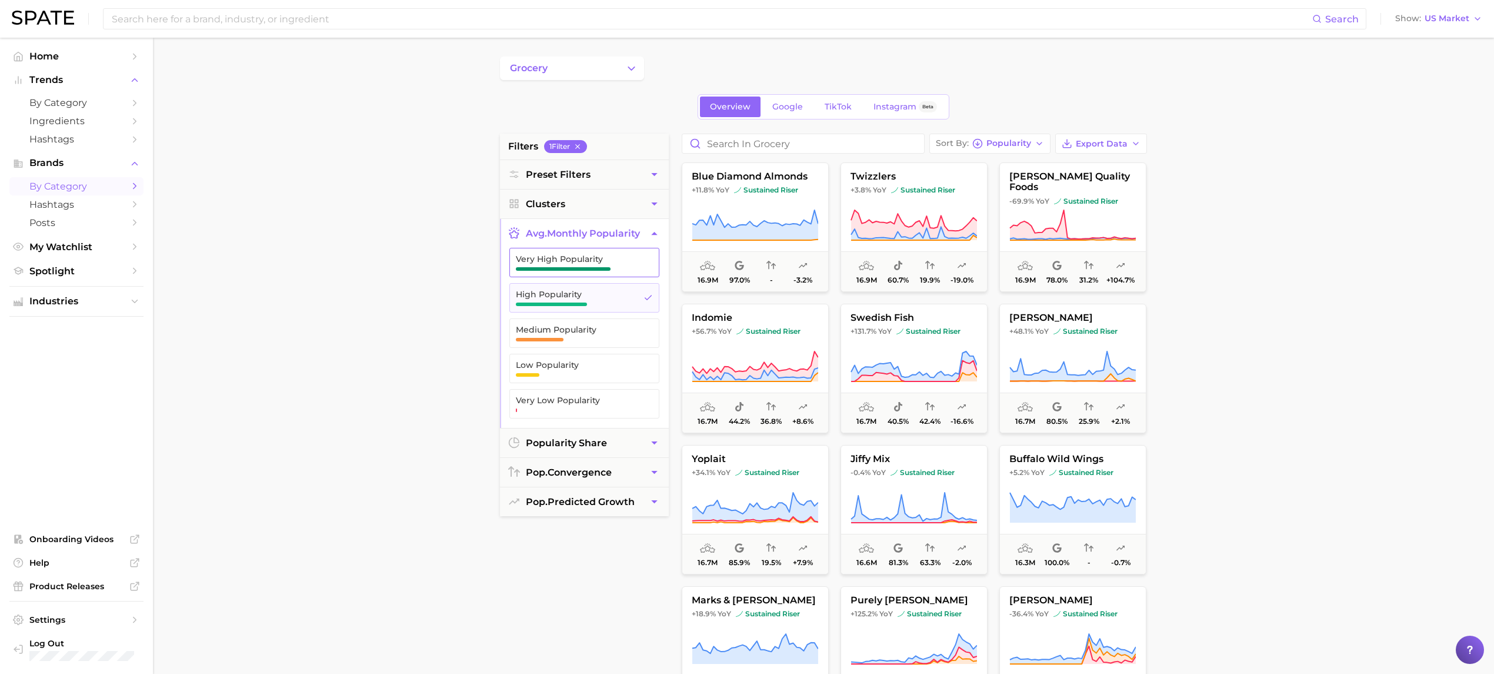
click at [594, 265] on span "Very High Popularity" at bounding box center [575, 262] width 118 height 16
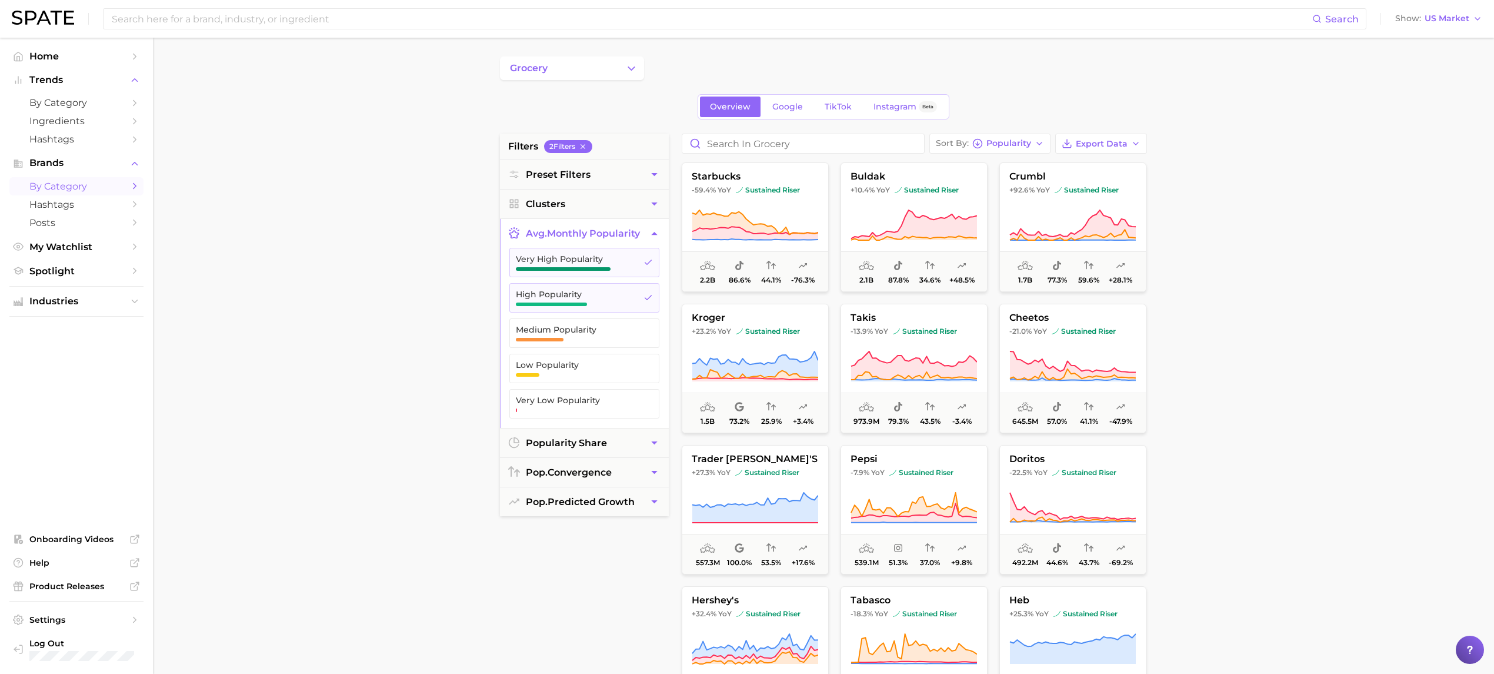
click at [433, 272] on main "grocery Overview Google TikTok Instagram Beta filters 2 Filter s Preset Filters…" at bounding box center [823, 484] width 1341 height 893
click at [793, 116] on link "Google" at bounding box center [787, 106] width 51 height 21
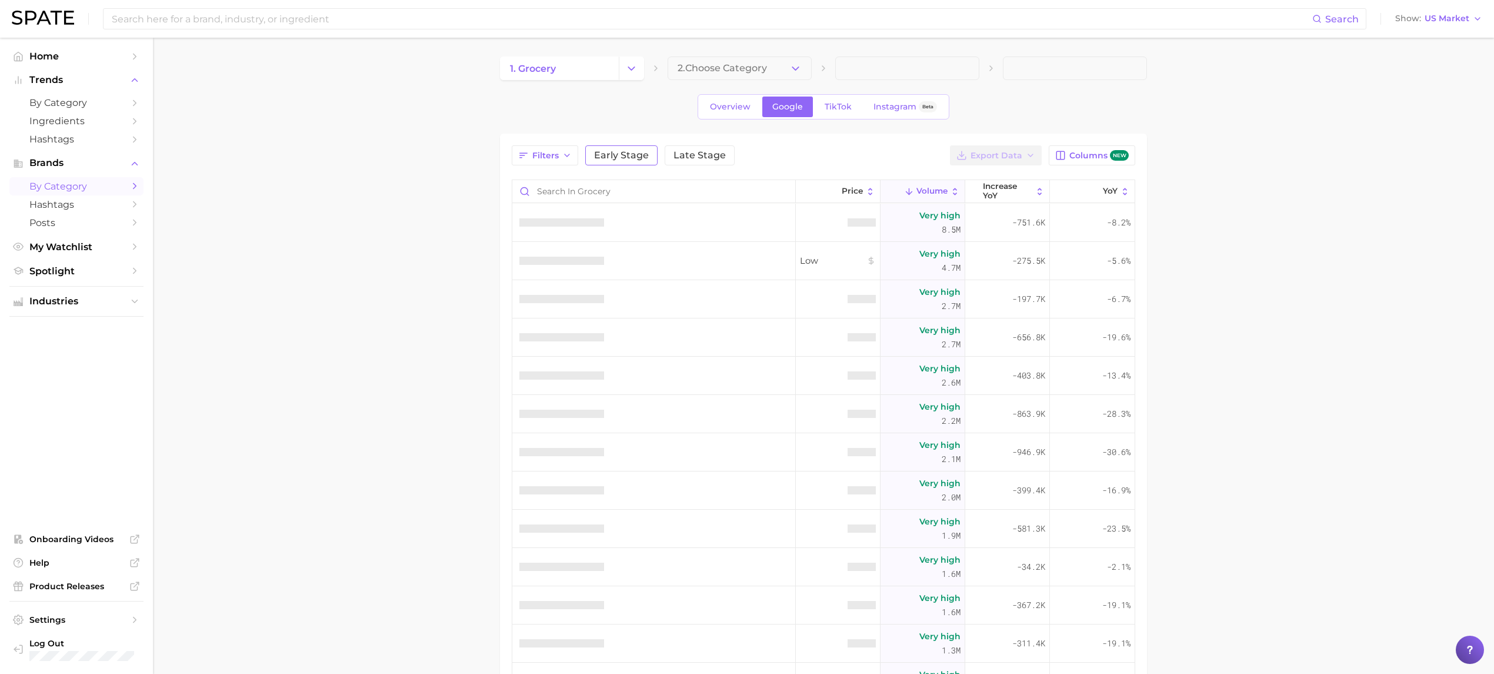
click at [629, 154] on span "Early Stage" at bounding box center [621, 155] width 55 height 9
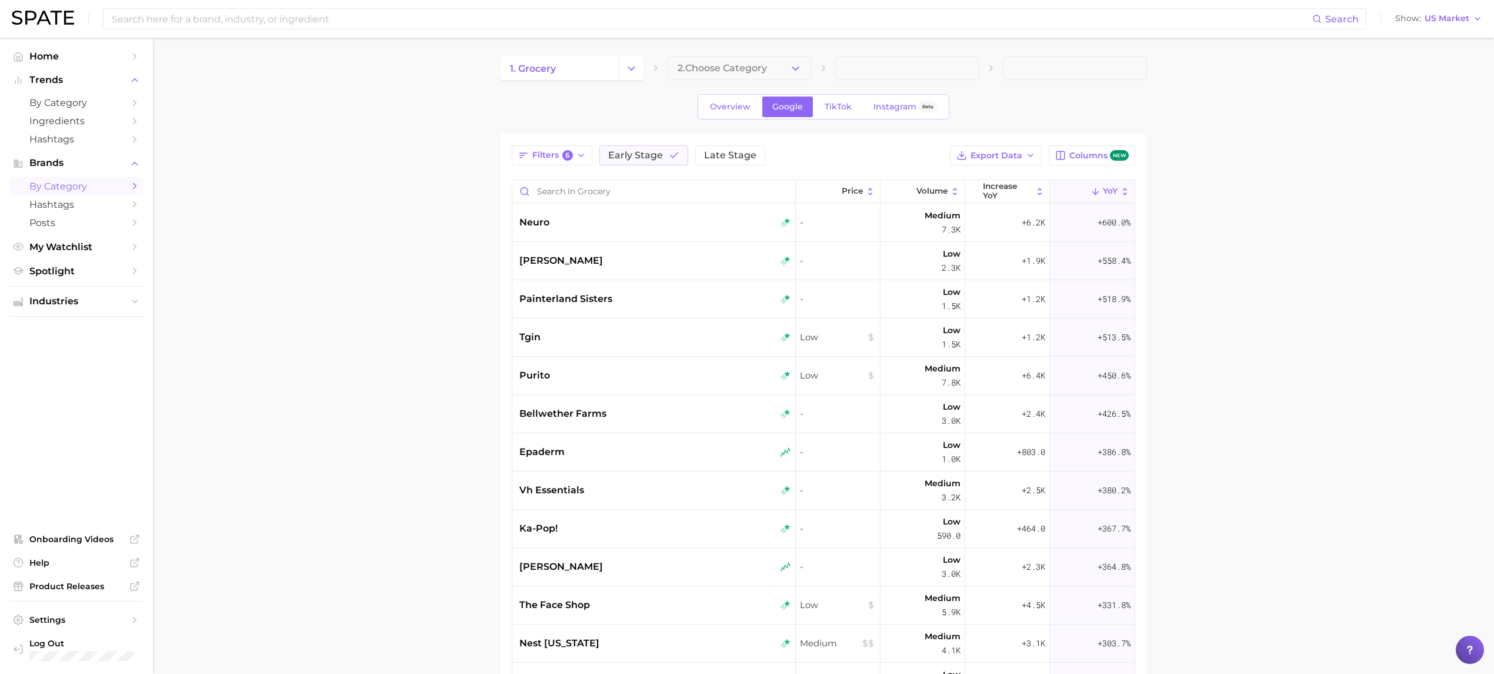
click at [379, 259] on main "1. grocery 2. Choose Category Overview Google TikTok Instagram Beta Filters 6 E…" at bounding box center [823, 481] width 1341 height 886
click at [578, 161] on button "Filters 6" at bounding box center [552, 155] width 81 height 20
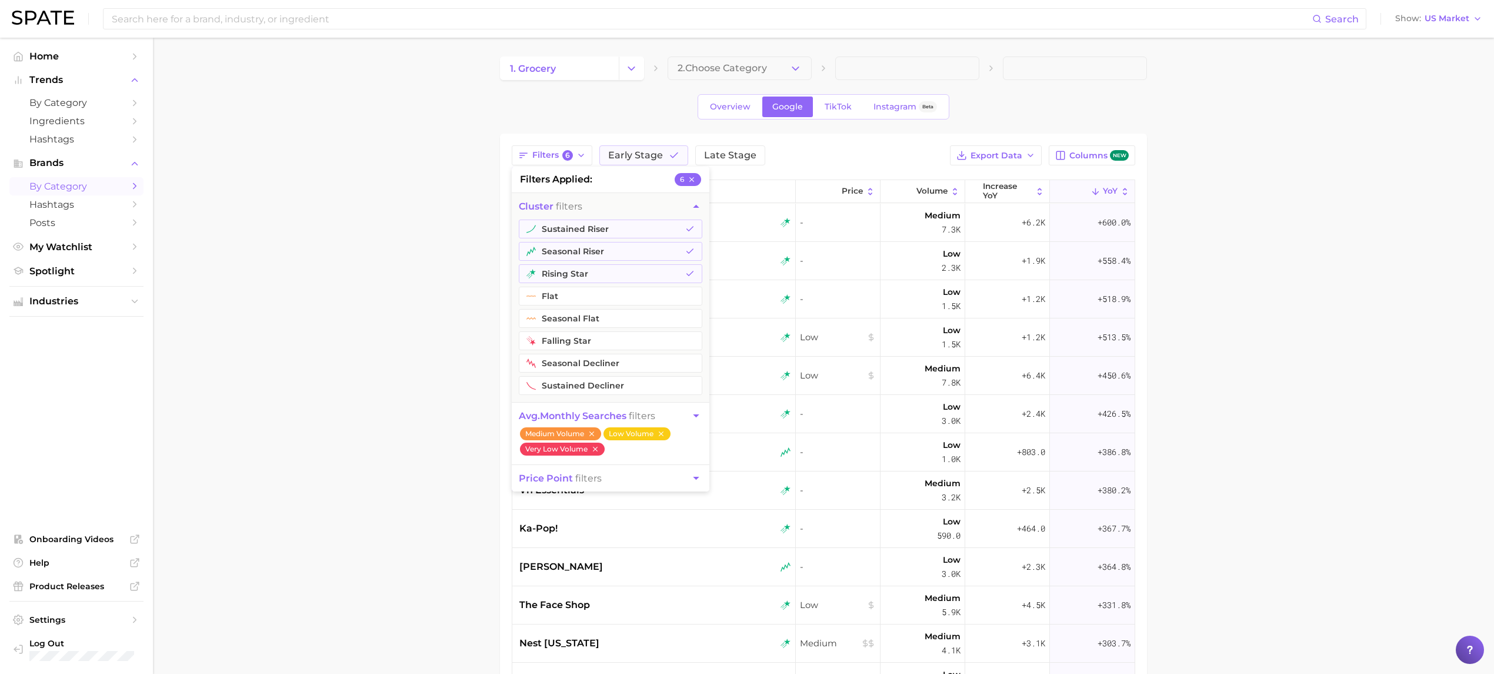
click at [384, 317] on main "1. grocery 2. Choose Category Overview Google TikTok Instagram Beta Filters 6 f…" at bounding box center [823, 481] width 1341 height 886
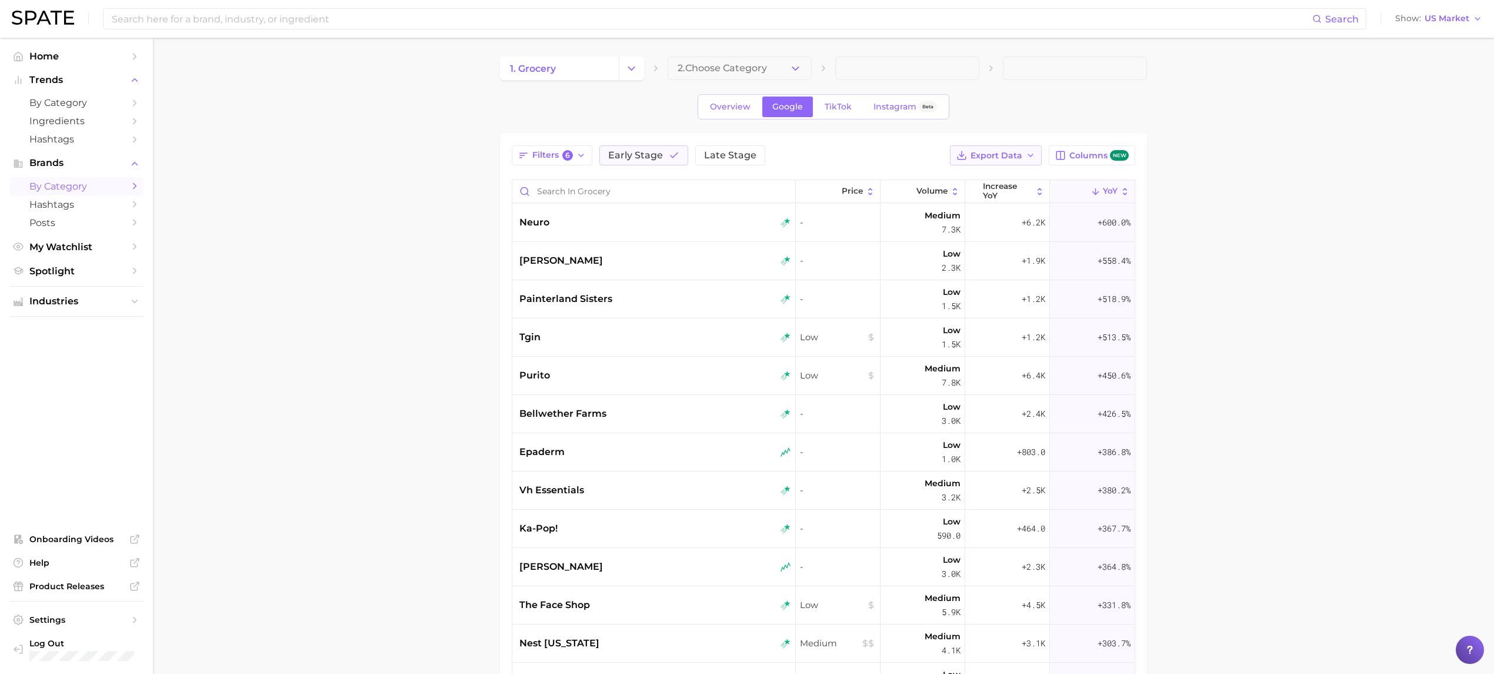
click at [999, 154] on span "Export Data" at bounding box center [997, 156] width 52 height 10
click at [757, 85] on div "1. grocery 2. Choose Category Overview Google TikTok Instagram Beta Filters 6 E…" at bounding box center [823, 460] width 647 height 808
click at [756, 65] on span "2. Choose Category" at bounding box center [722, 68] width 89 height 11
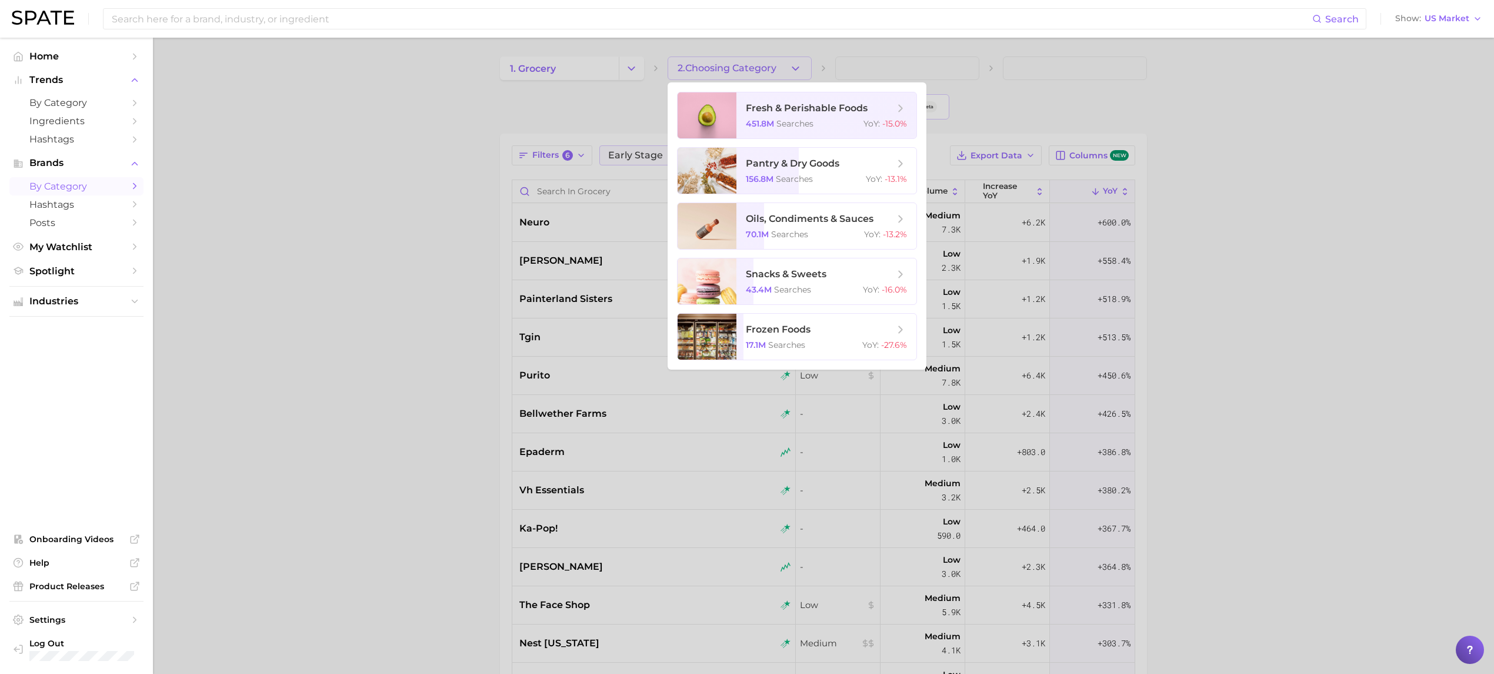
click at [820, 278] on span "snacks & sweets" at bounding box center [786, 273] width 81 height 11
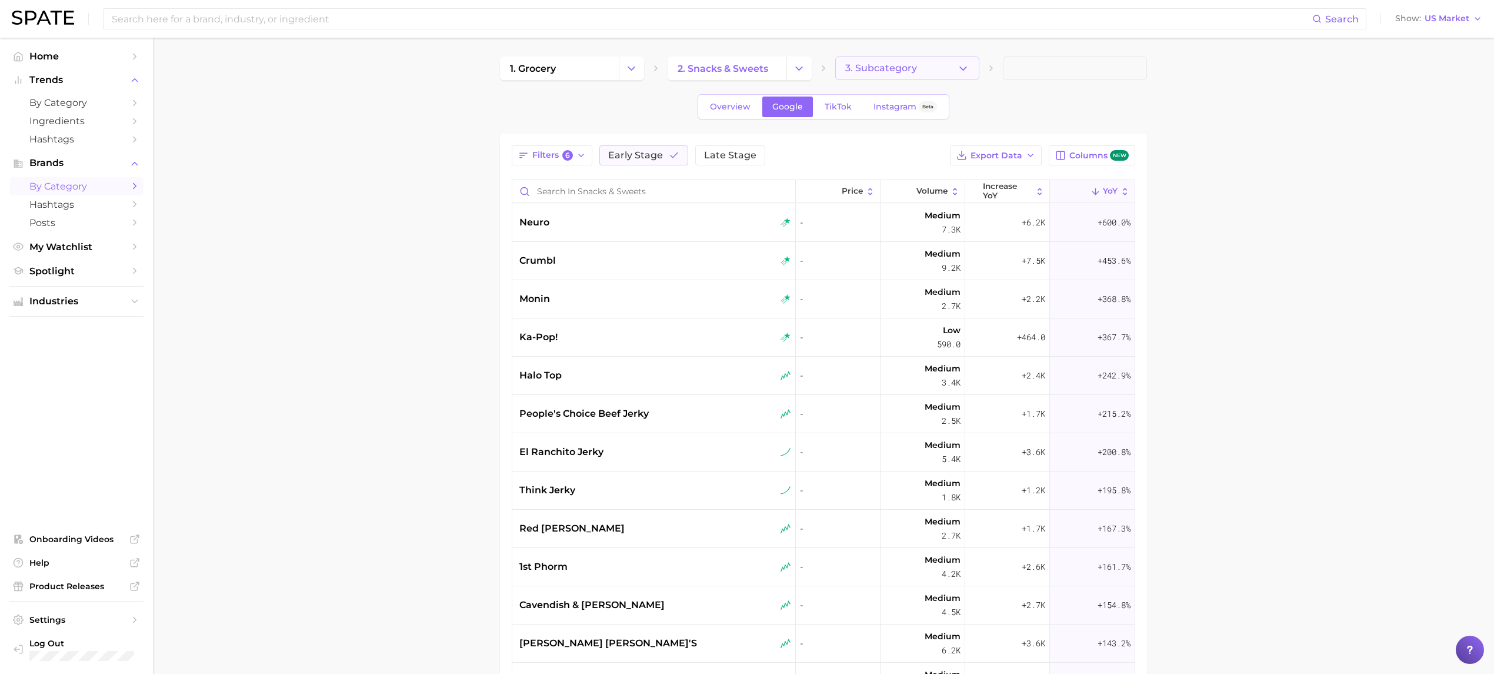
click at [927, 71] on button "3. Subcategory" at bounding box center [907, 68] width 144 height 24
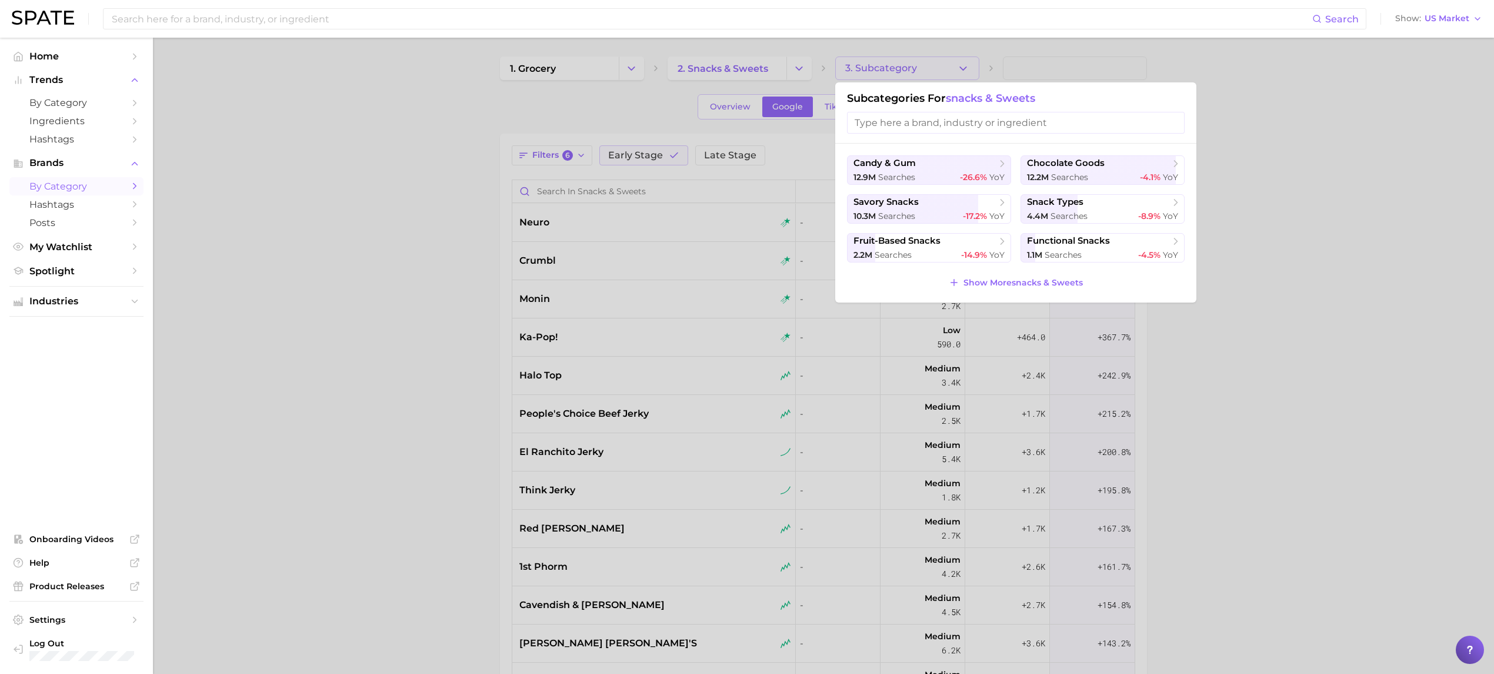
click at [1302, 158] on div at bounding box center [747, 337] width 1494 height 674
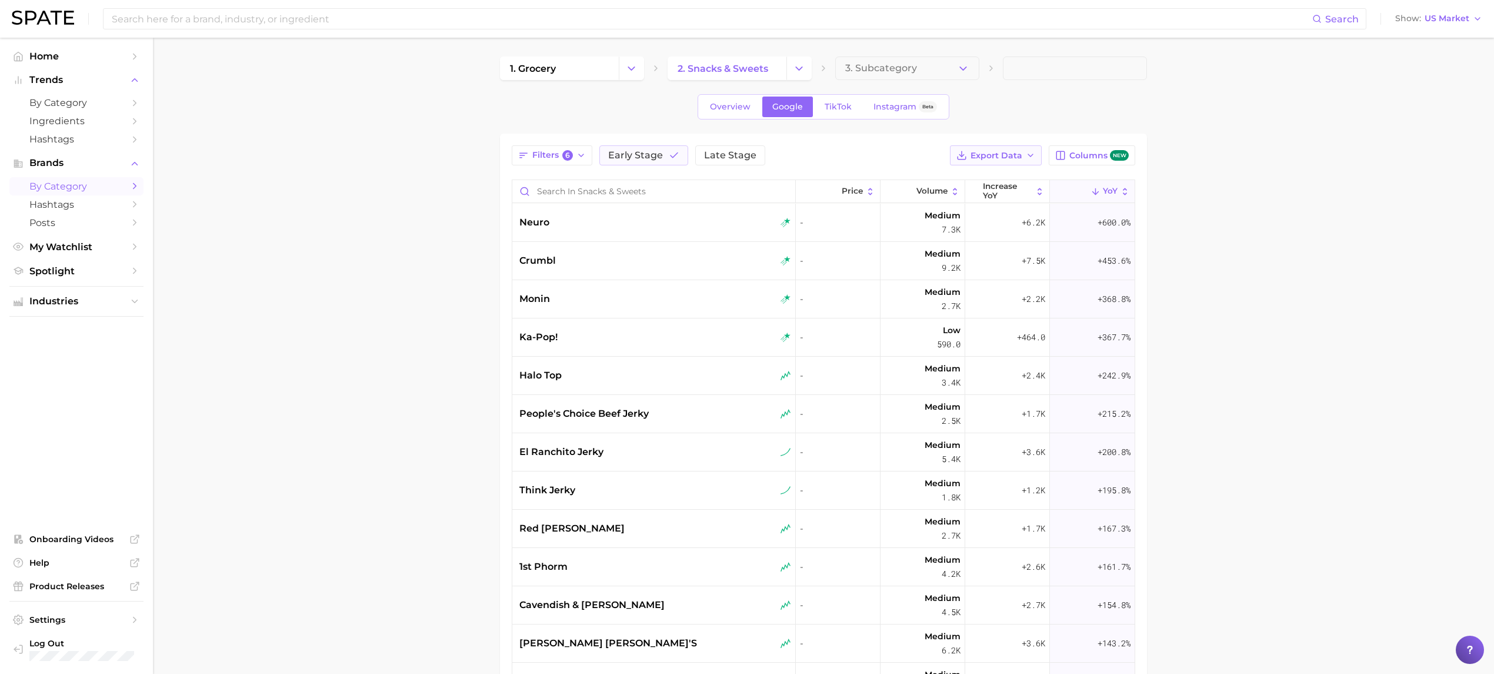
click at [968, 156] on button "Export Data" at bounding box center [996, 155] width 92 height 20
click at [983, 175] on span "Card Data CSV" at bounding box center [964, 177] width 62 height 10
